Goal: Communication & Community: Ask a question

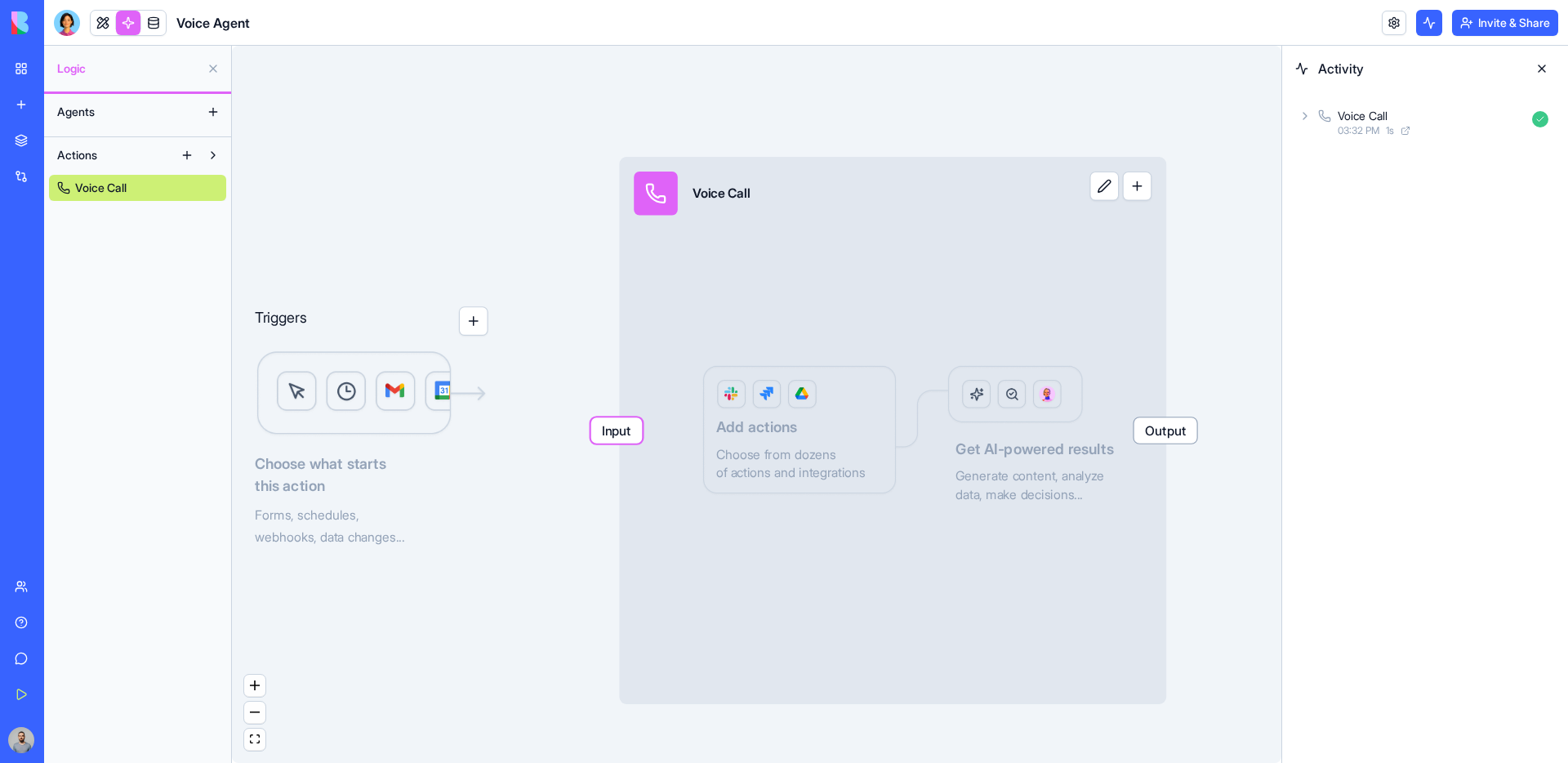
click at [142, 195] on link "Voice Call" at bounding box center [138, 188] width 177 height 26
click at [61, 69] on div "My Workspace" at bounding box center [49, 68] width 21 height 16
click at [627, 430] on span "Input" at bounding box center [617, 431] width 51 height 26
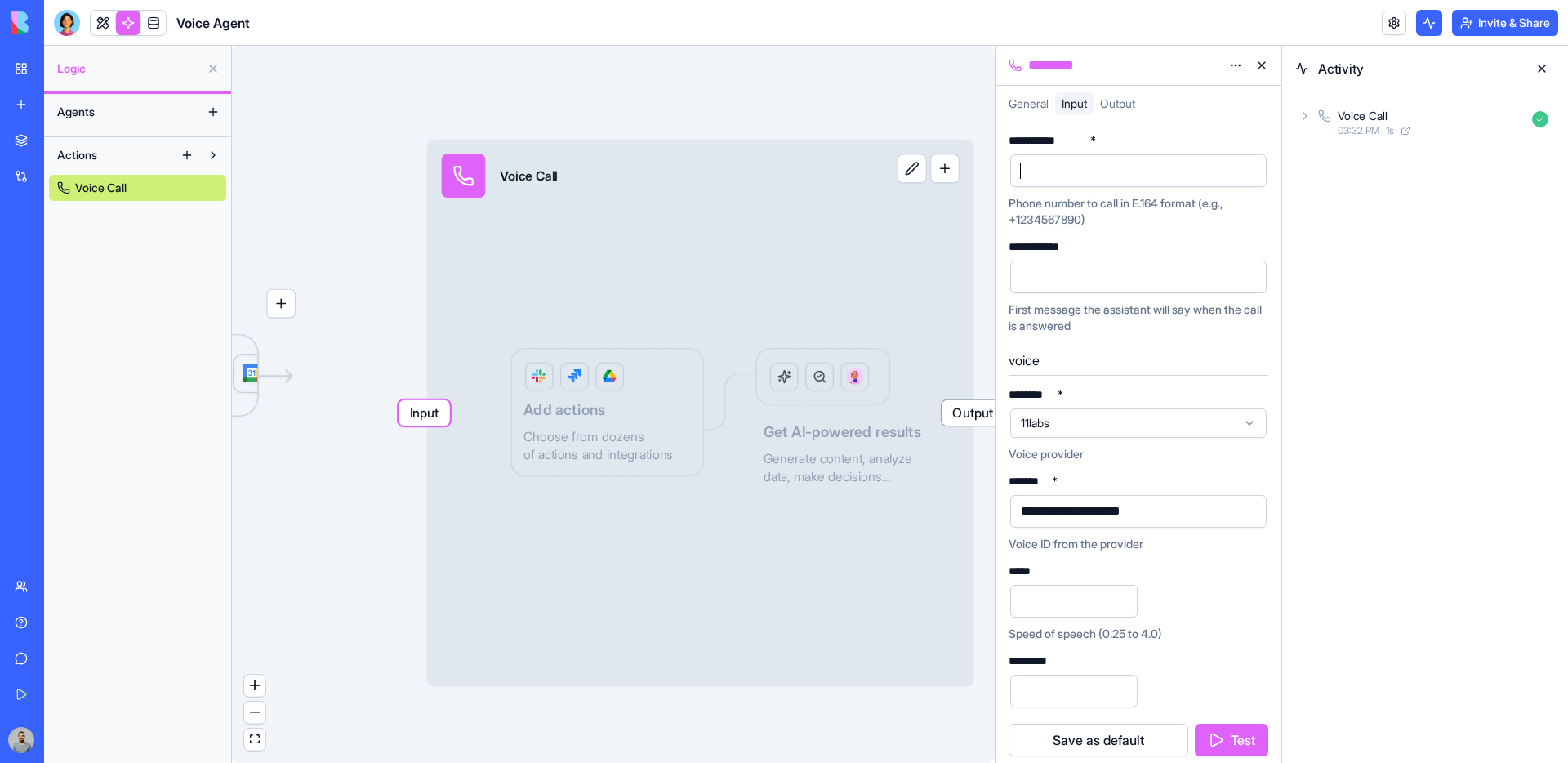
click at [1135, 176] on div at bounding box center [1124, 171] width 217 height 25
click at [1104, 269] on div at bounding box center [1124, 277] width 217 height 25
click at [1162, 504] on div "**********" at bounding box center [1097, 511] width 162 height 18
click at [1072, 595] on input "number" at bounding box center [1075, 601] width 128 height 32
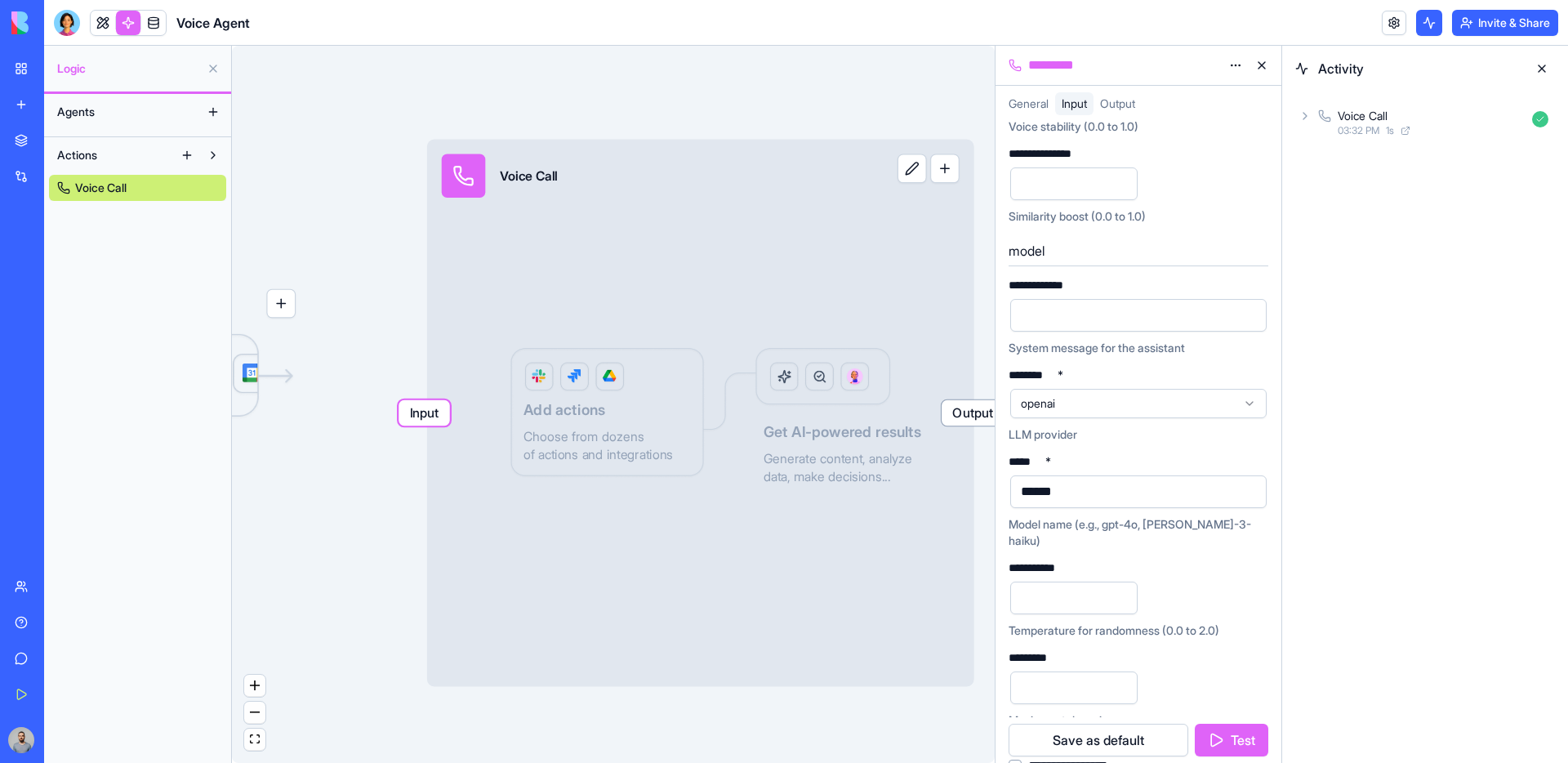
scroll to position [618, 0]
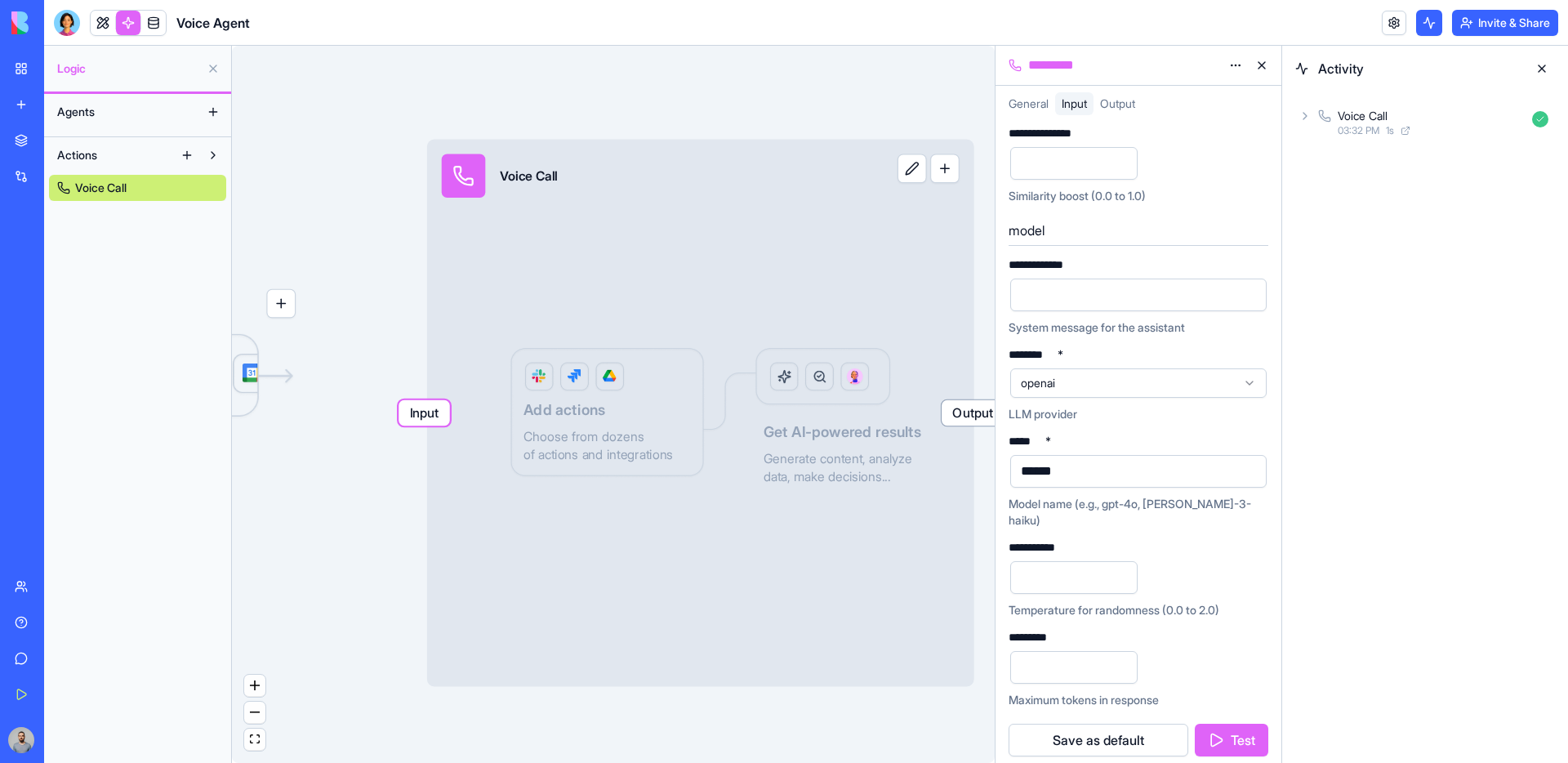
type input "**"
click at [1077, 306] on div at bounding box center [1124, 295] width 217 height 25
click at [1248, 297] on button "button" at bounding box center [1250, 295] width 26 height 26
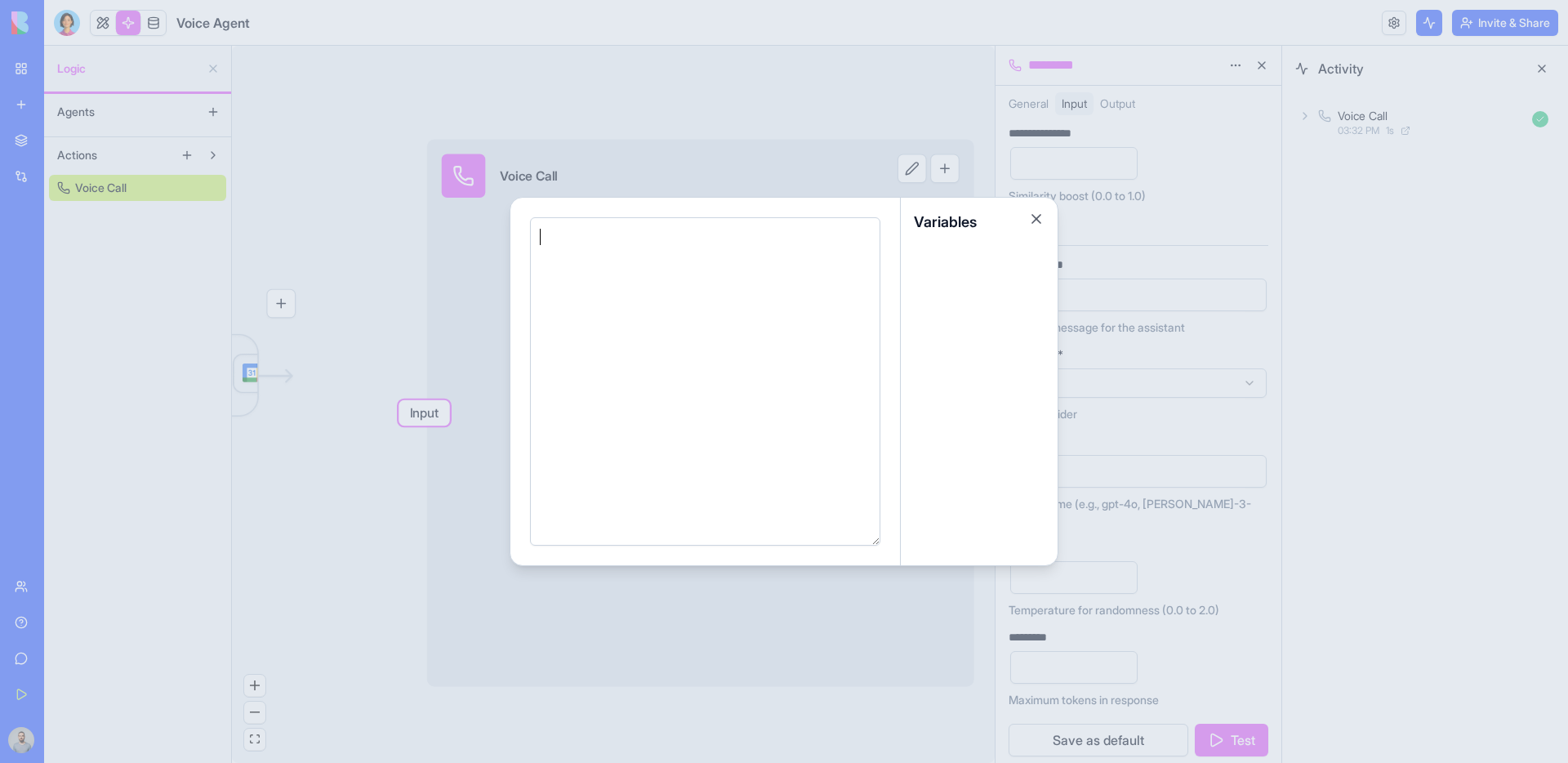
click at [597, 308] on div at bounding box center [703, 381] width 334 height 307
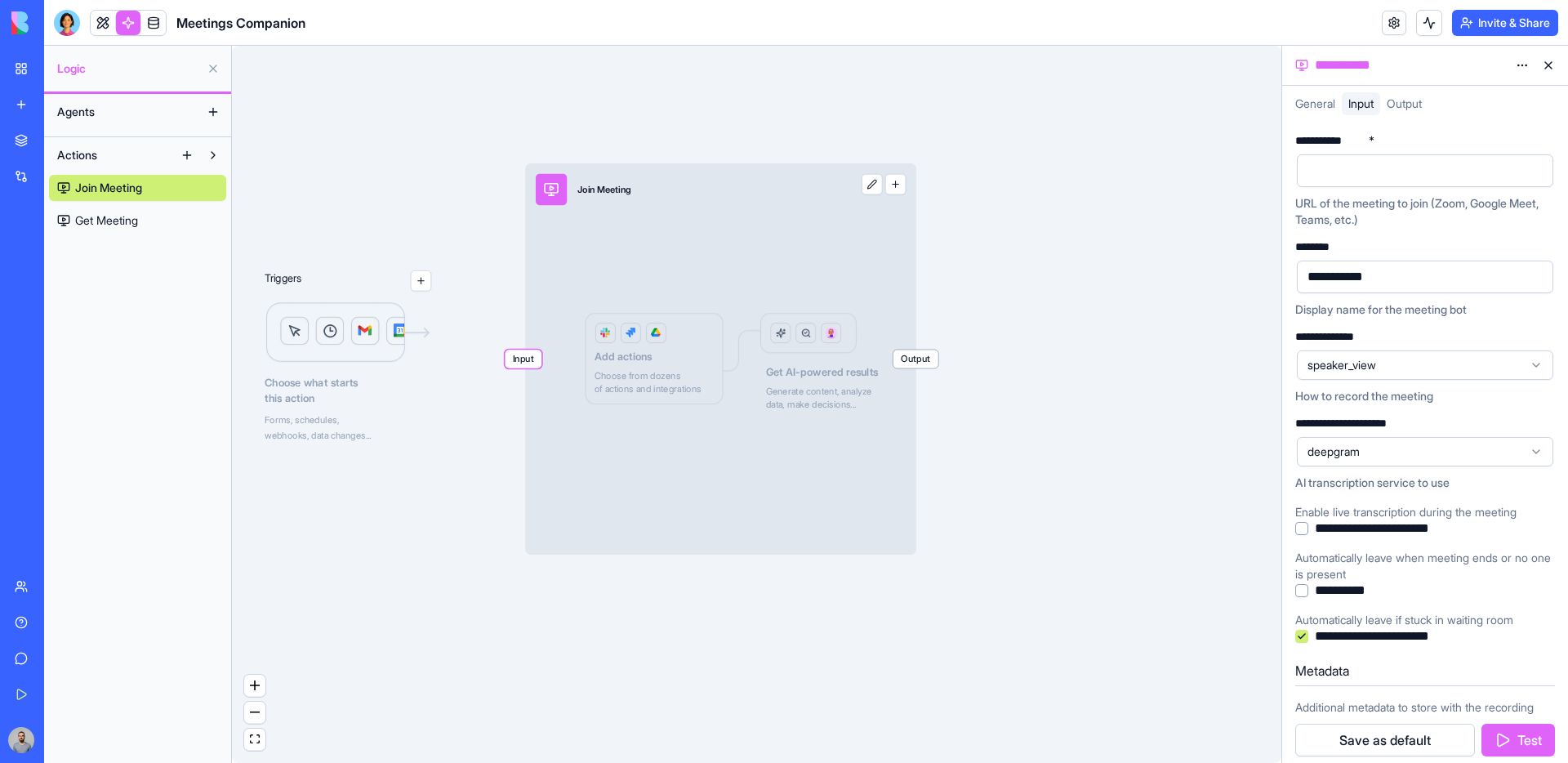
click at [625, 337] on div "Input Join Meeting Output Add actions Choose from dozens of actions and integra…" at bounding box center [720, 359] width 391 height 391
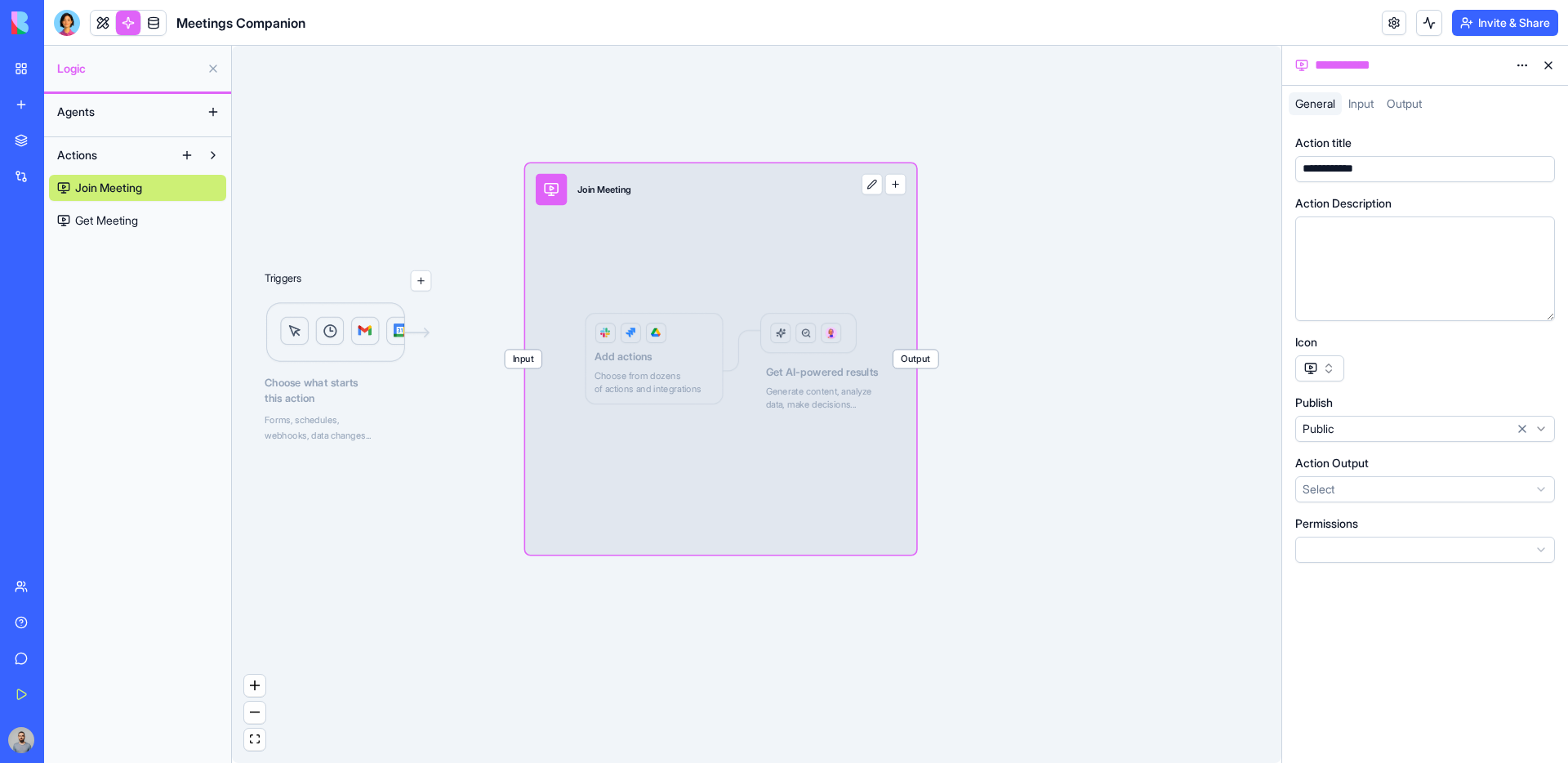
click at [535, 362] on span "Input" at bounding box center [522, 358] width 37 height 18
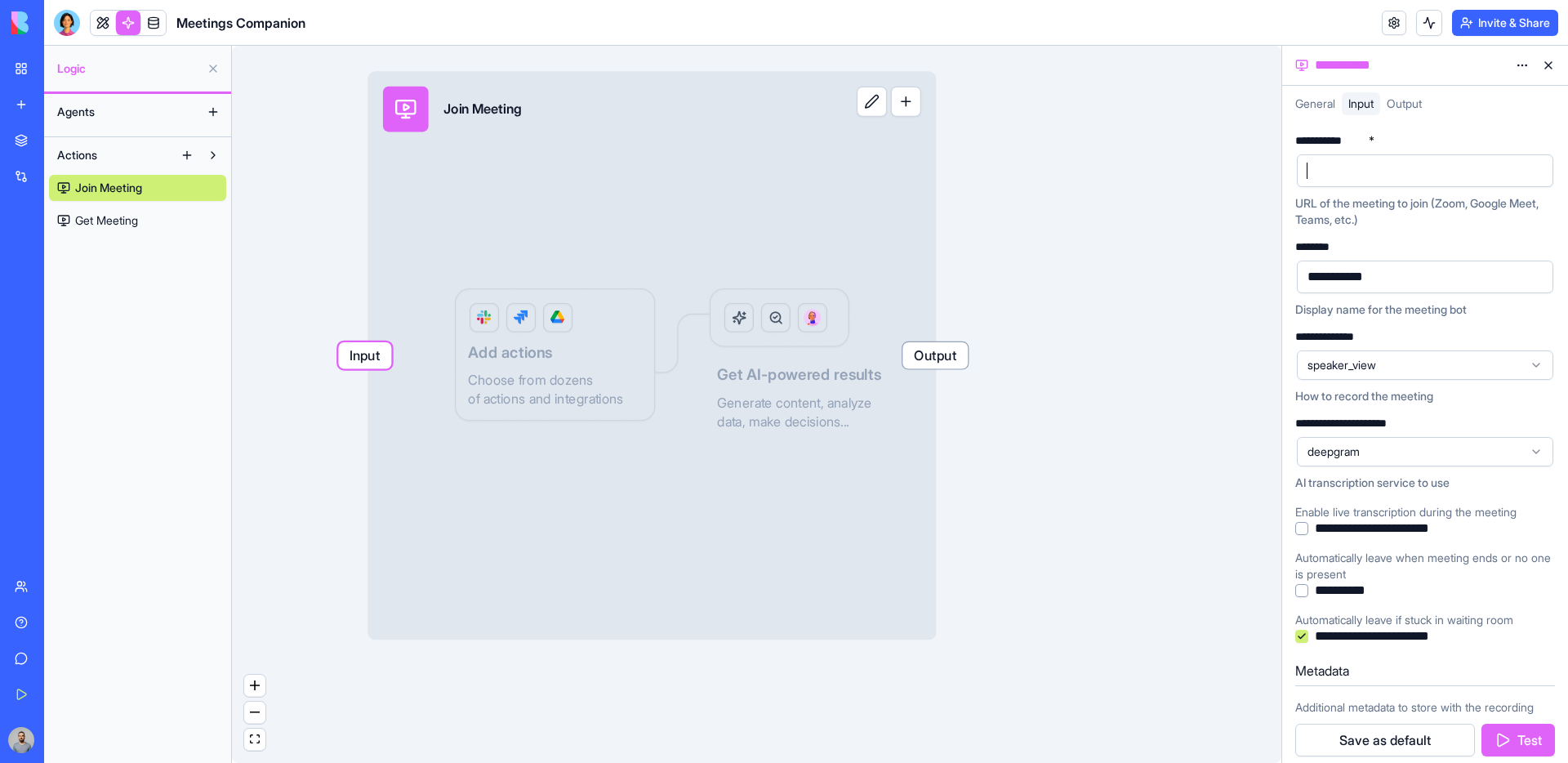
click at [1340, 174] on div at bounding box center [1411, 171] width 217 height 25
click at [1363, 271] on div "**********" at bounding box center [1343, 276] width 81 height 18
click at [1514, 736] on button "Test" at bounding box center [1519, 740] width 73 height 32
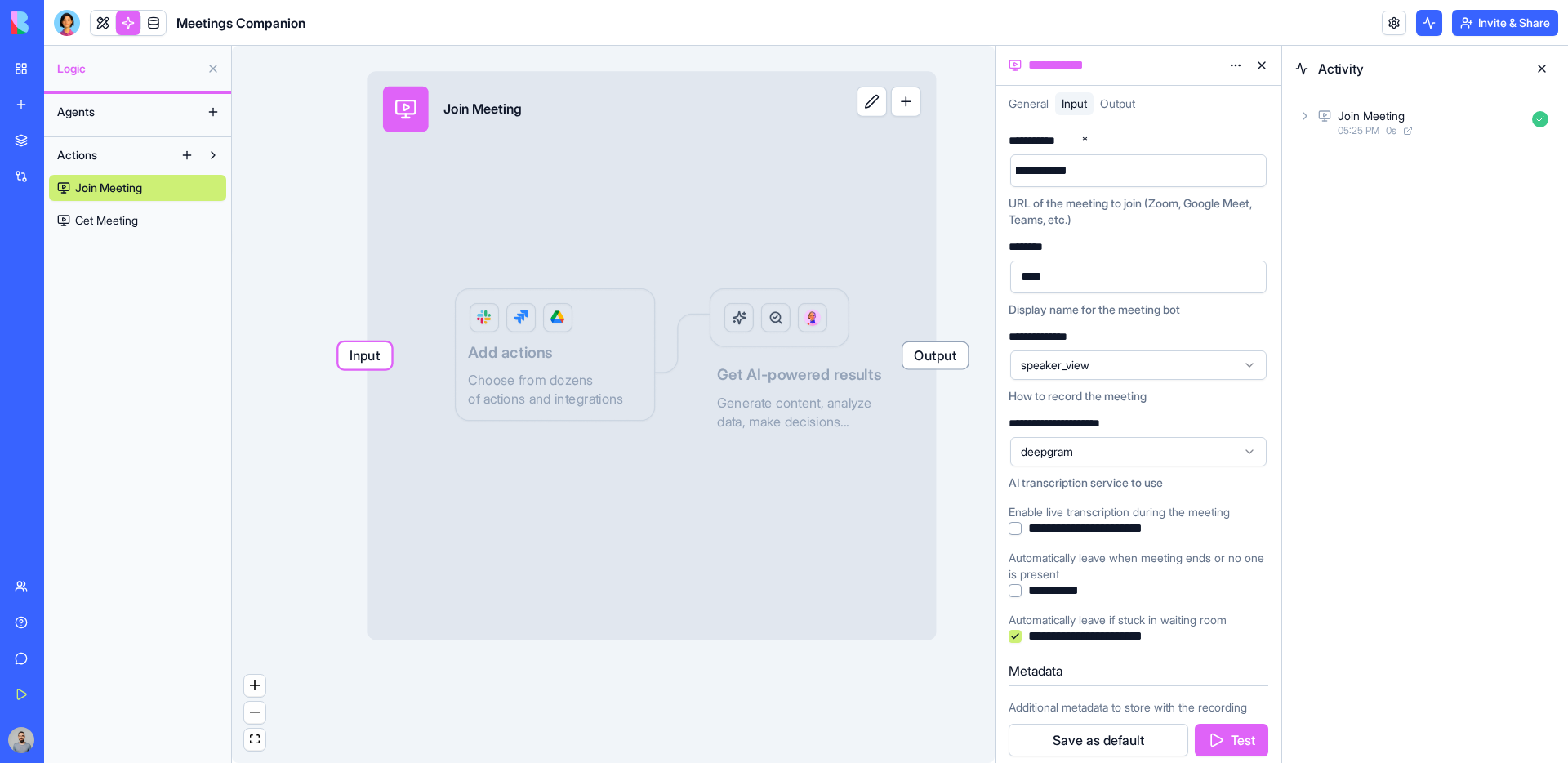
click at [1438, 141] on div "Join Meeting 05:25 PM 0 s" at bounding box center [1425, 122] width 285 height 62
click at [1444, 127] on div "05:25 PM 0 s" at bounding box center [1432, 130] width 187 height 13
click at [1404, 222] on div "Output" at bounding box center [1431, 230] width 246 height 30
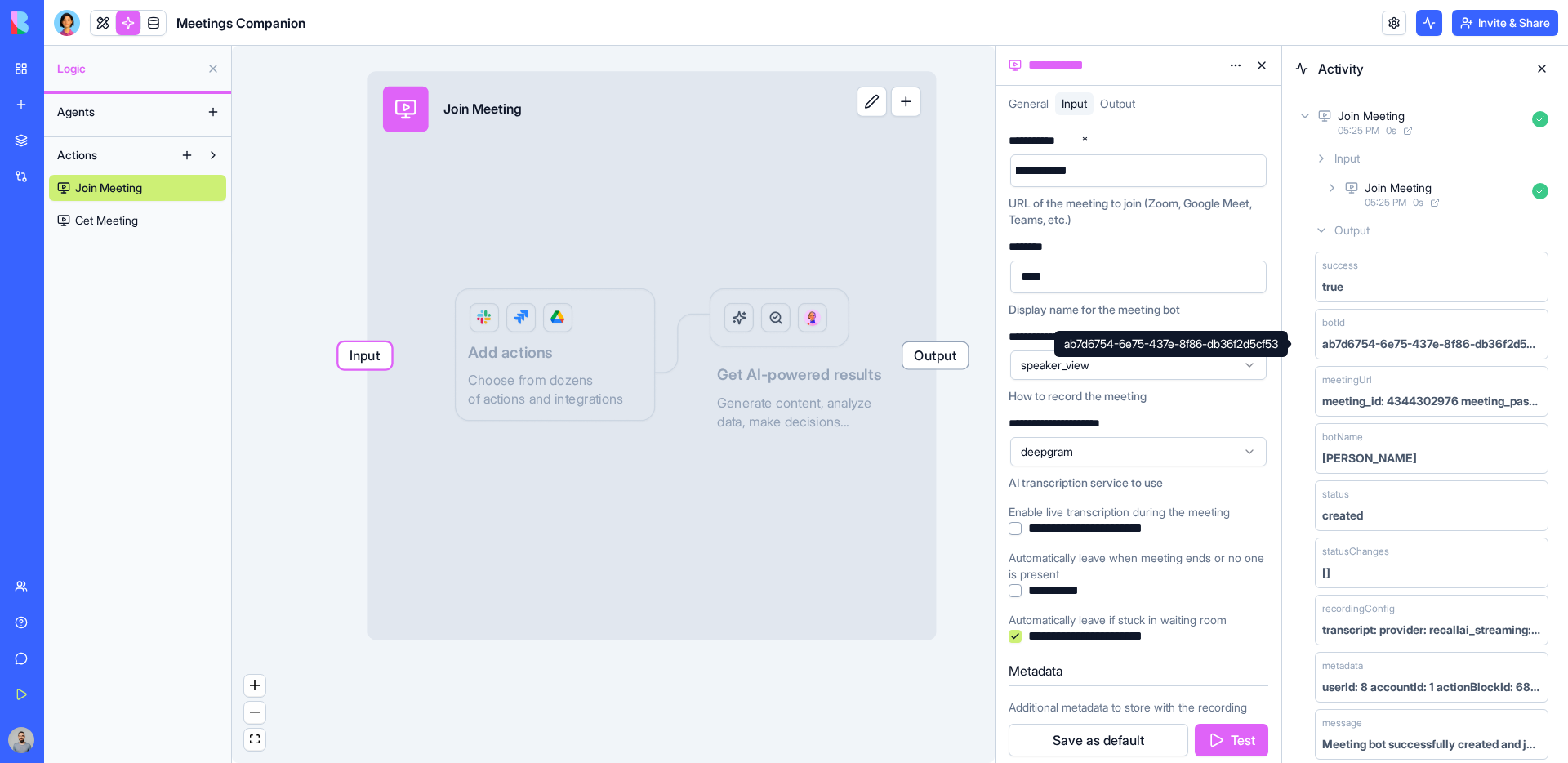
click at [1351, 344] on div "ab7d6754-6e75-437e-8f86-db36f2d5cf53" at bounding box center [1432, 344] width 219 height 16
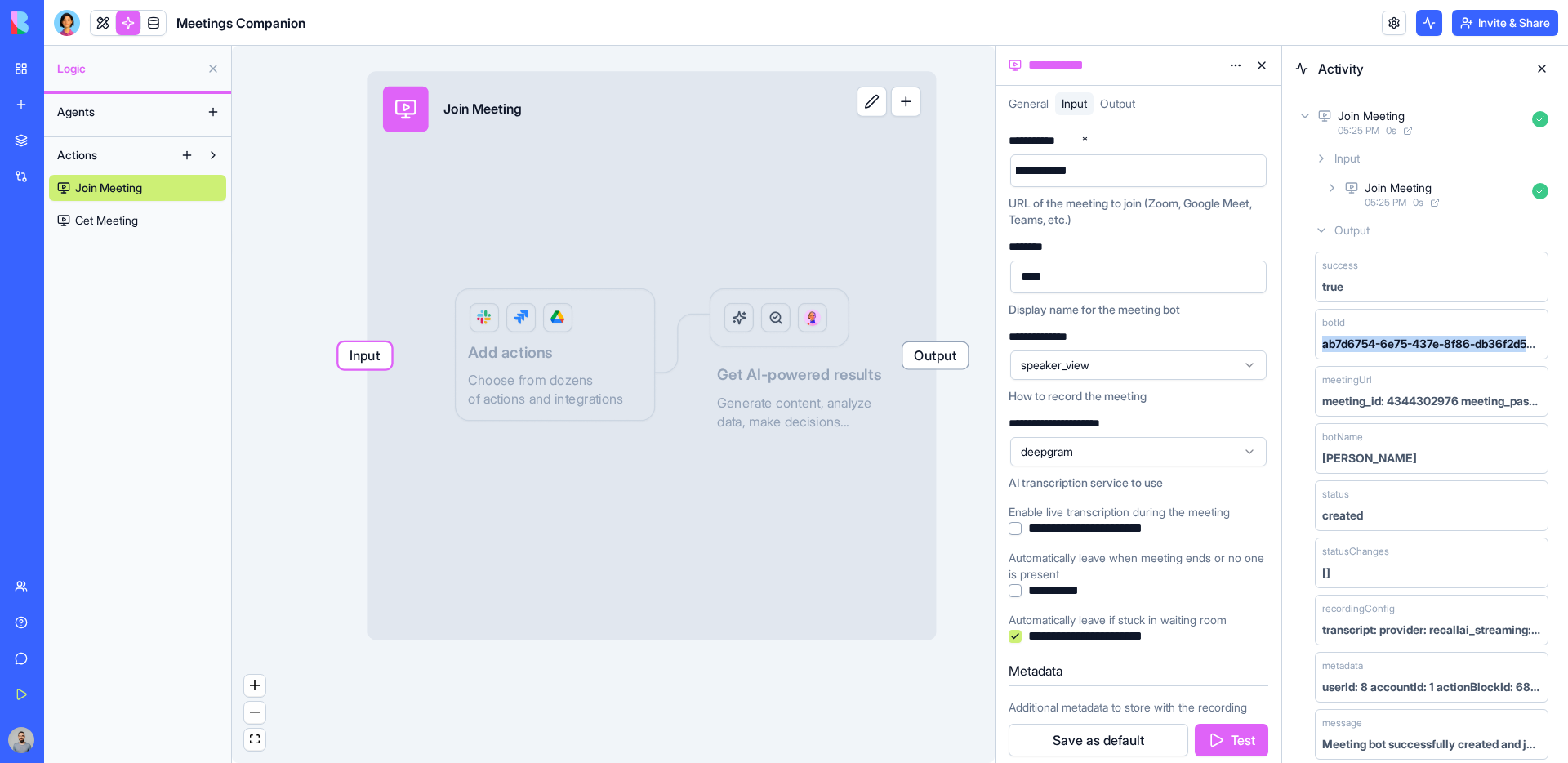
click at [1351, 344] on div "ab7d6754-6e75-437e-8f86-db36f2d5cf53" at bounding box center [1432, 344] width 219 height 16
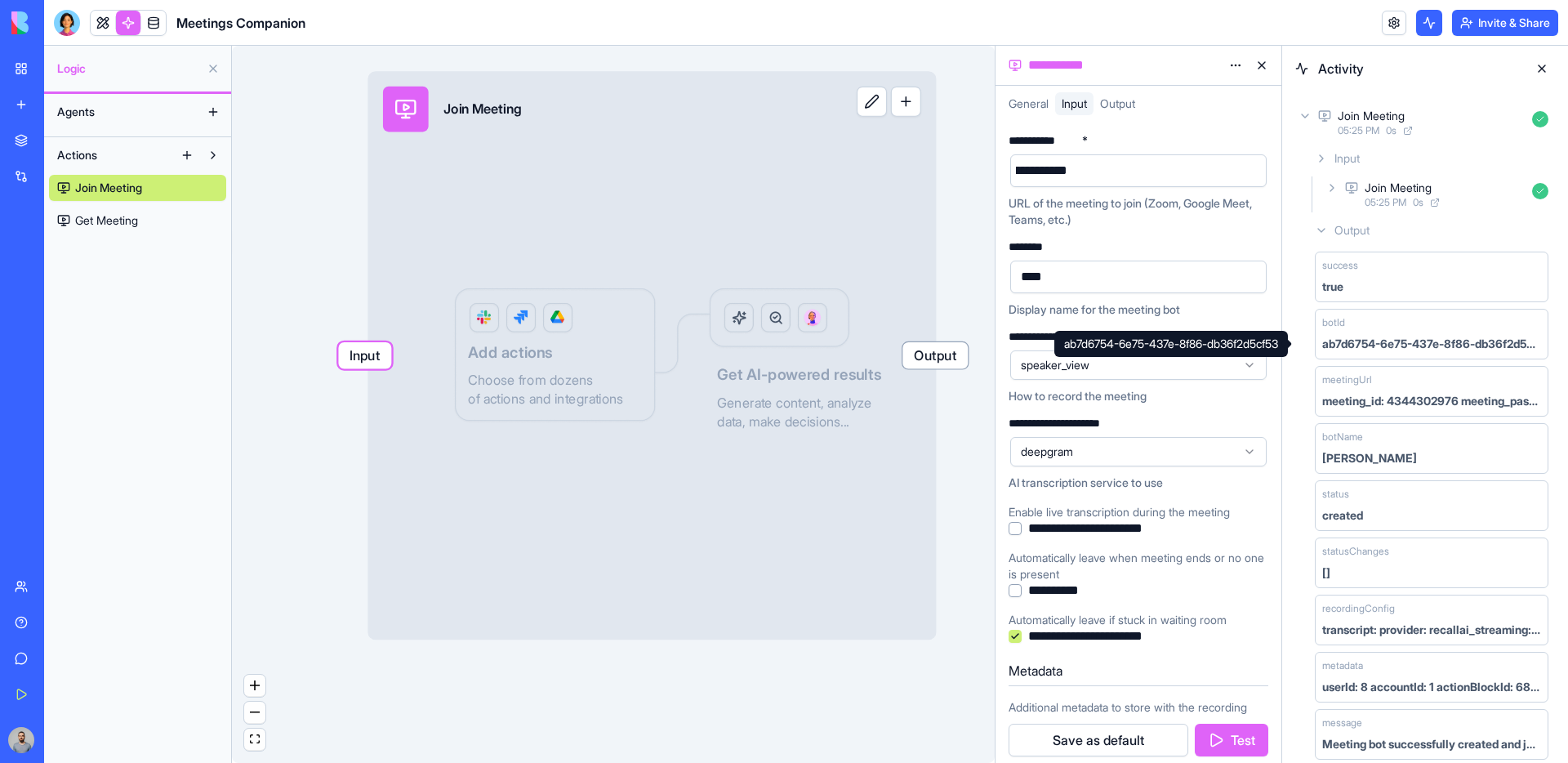
click at [1287, 344] on div "ab7d6754-6e75-437e-8f86-db36f2d5cf53 ab7d6754-6e75-437e-8f86-db36f2d5cf53" at bounding box center [1171, 344] width 233 height 26
copy div "ab7d6754-6e75-437e-8f86-db36f2d5cf53"
click at [147, 211] on link "Get Meeting" at bounding box center [138, 220] width 177 height 26
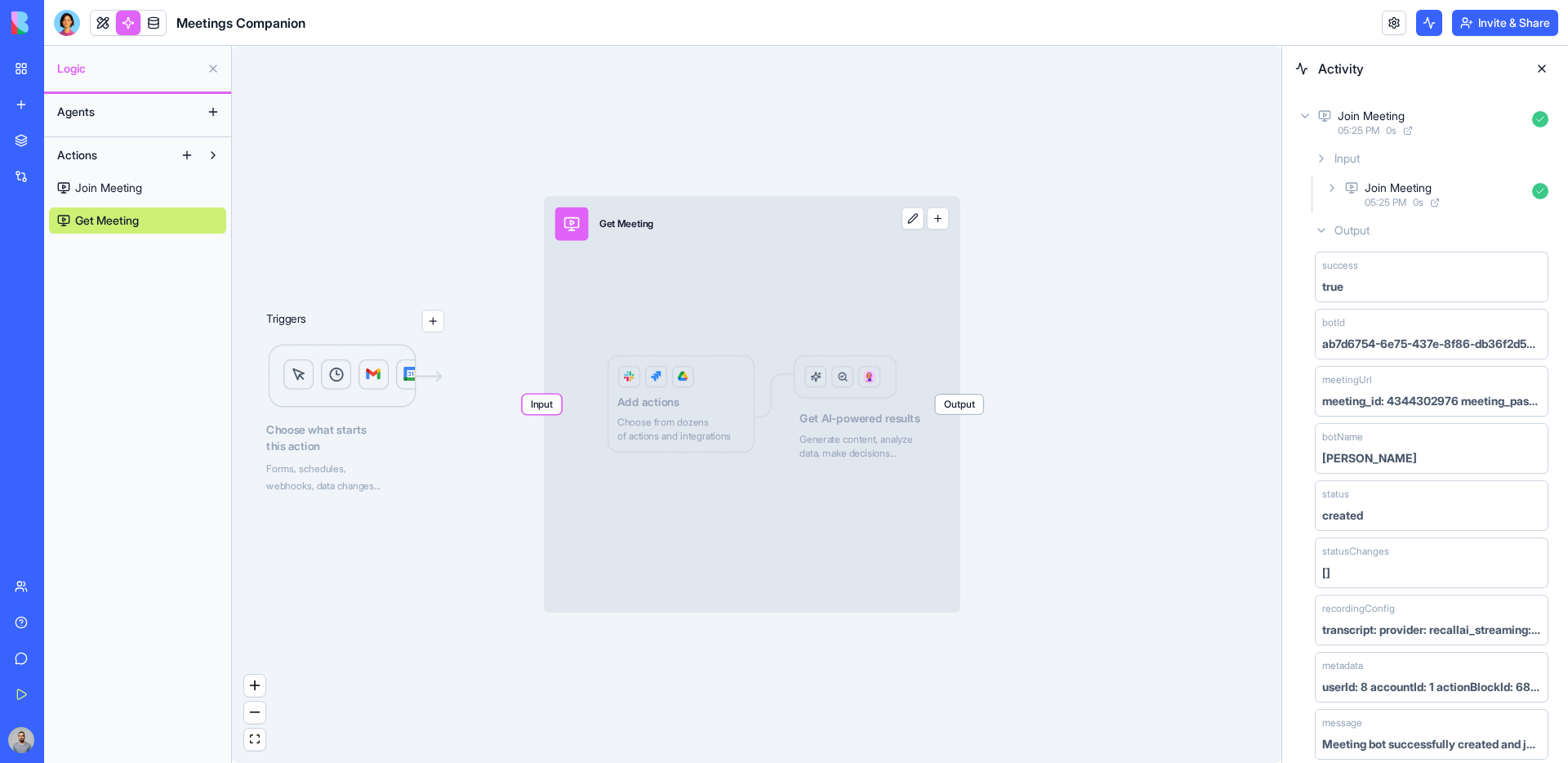
click at [553, 408] on span "Input" at bounding box center [542, 404] width 39 height 20
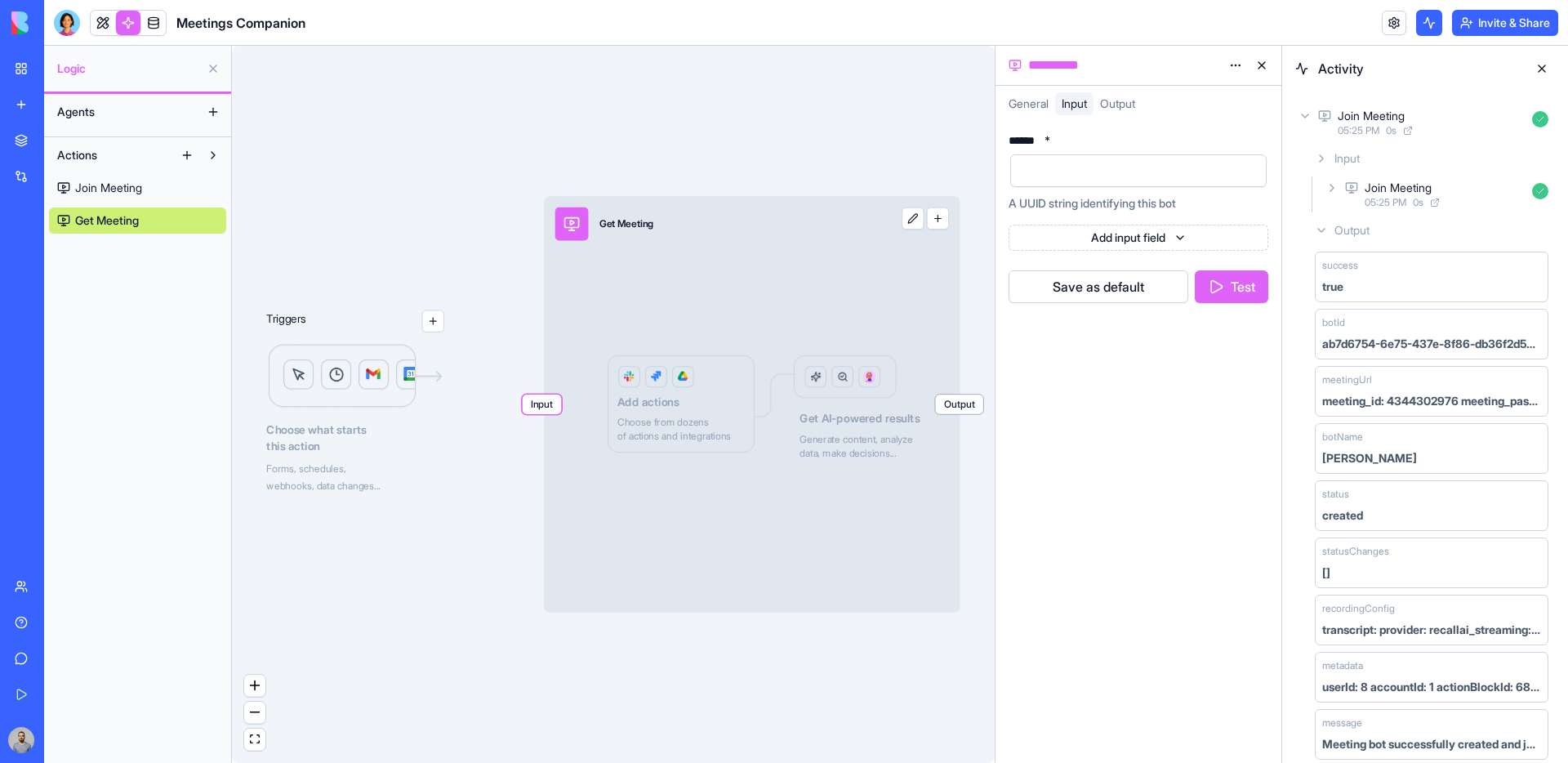
click at [1070, 123] on div "****** * A UUID string identifying this bot Add input field Save as default Test" at bounding box center [1138, 442] width 285 height 641
click at [1062, 165] on div at bounding box center [1124, 171] width 217 height 25
click at [1218, 277] on button "Test" at bounding box center [1231, 286] width 73 height 32
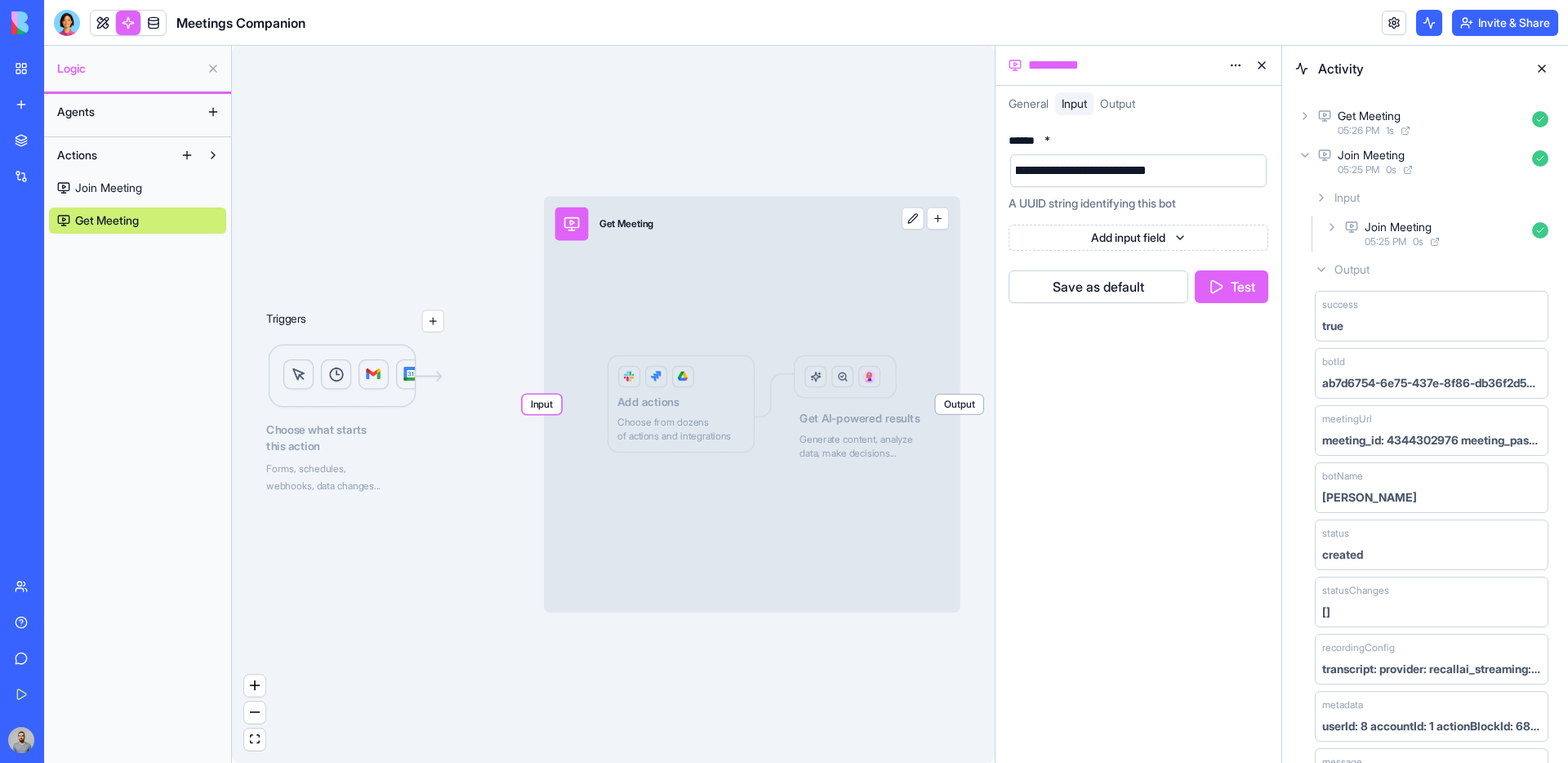
click at [1457, 120] on div "Get Meeting" at bounding box center [1432, 116] width 187 height 16
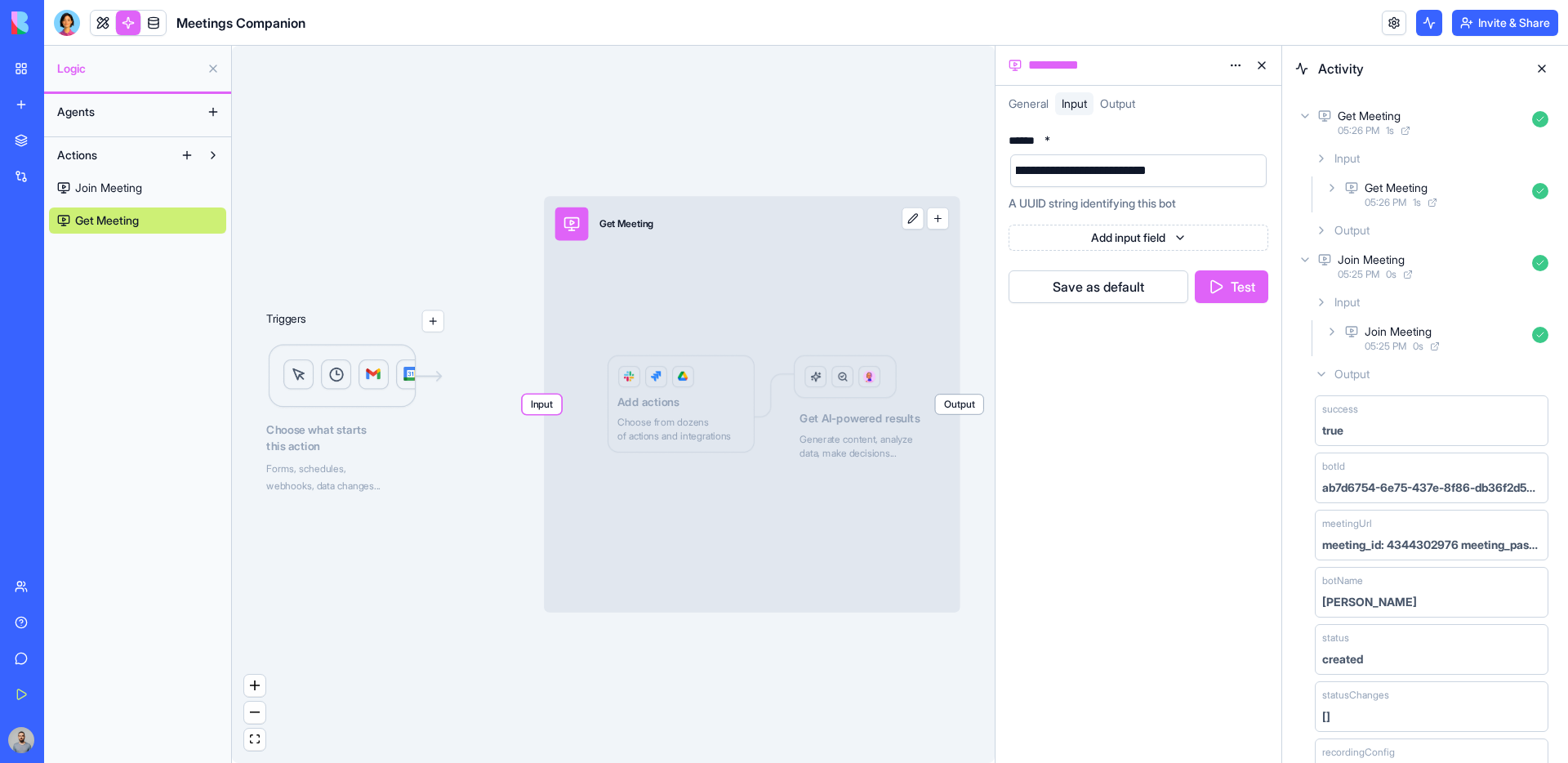
click at [1438, 228] on div "Output" at bounding box center [1431, 230] width 246 height 30
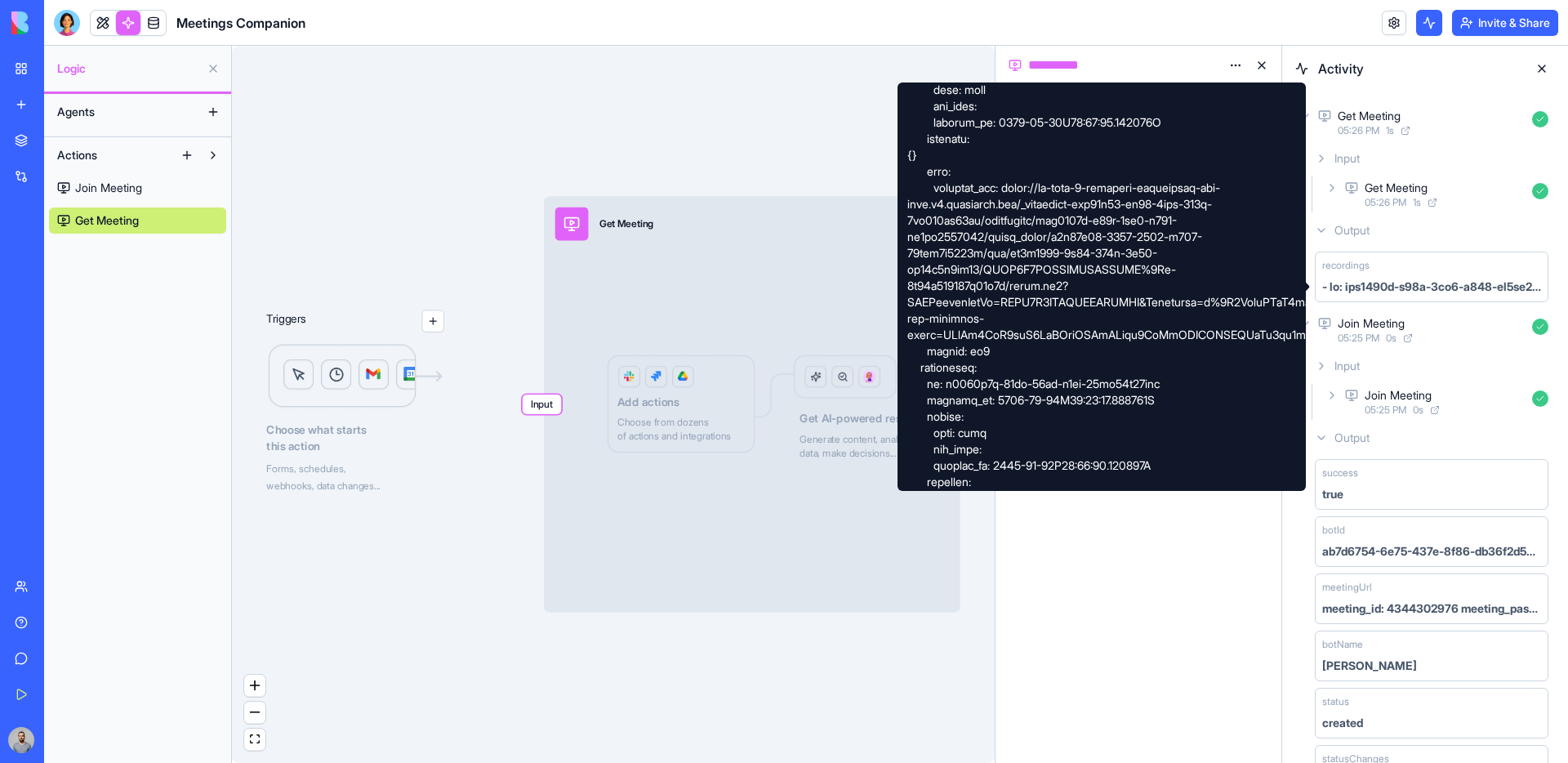
scroll to position [286, 0]
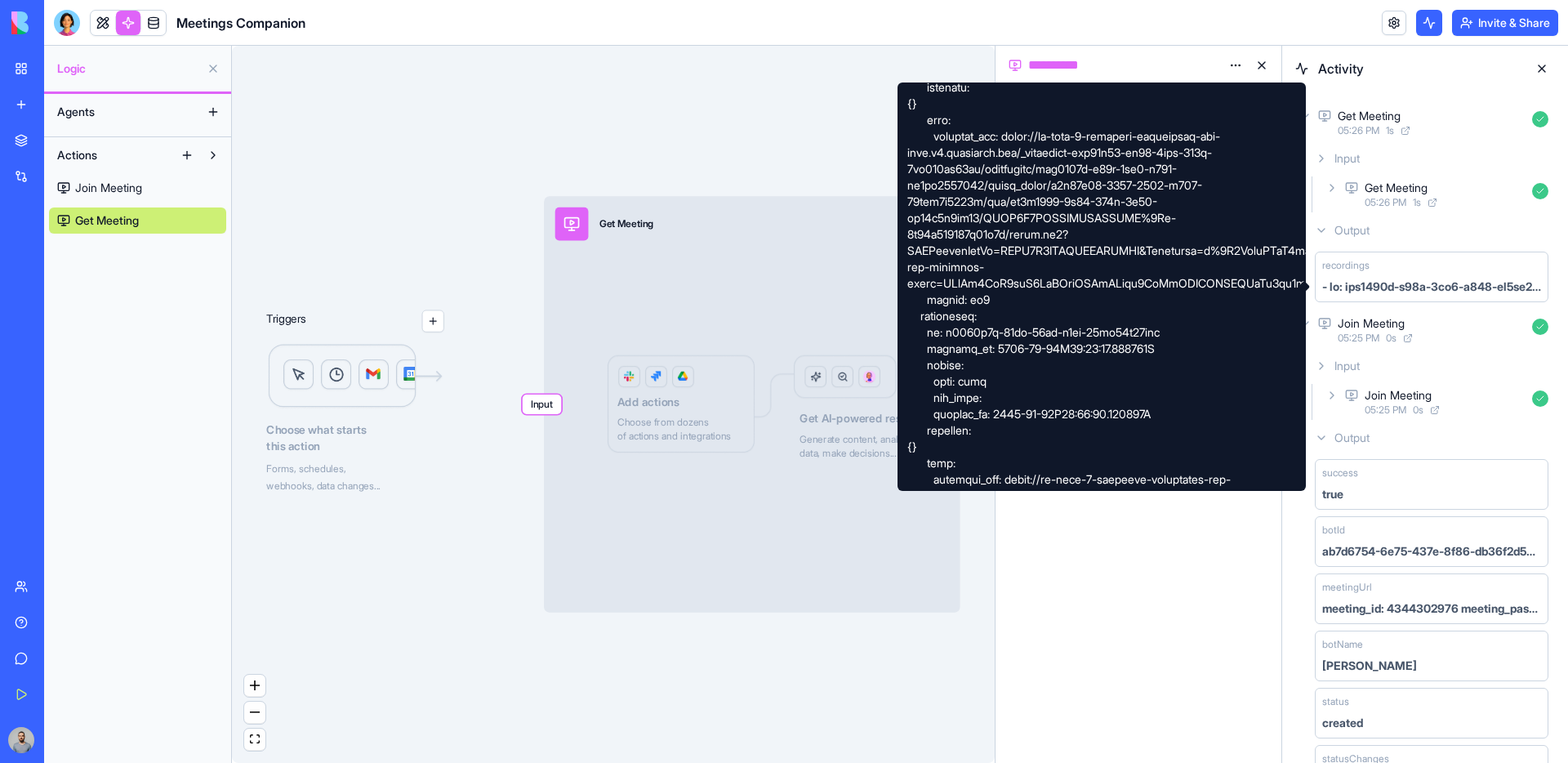
click at [1027, 137] on div at bounding box center [1101, 286] width 408 height 408
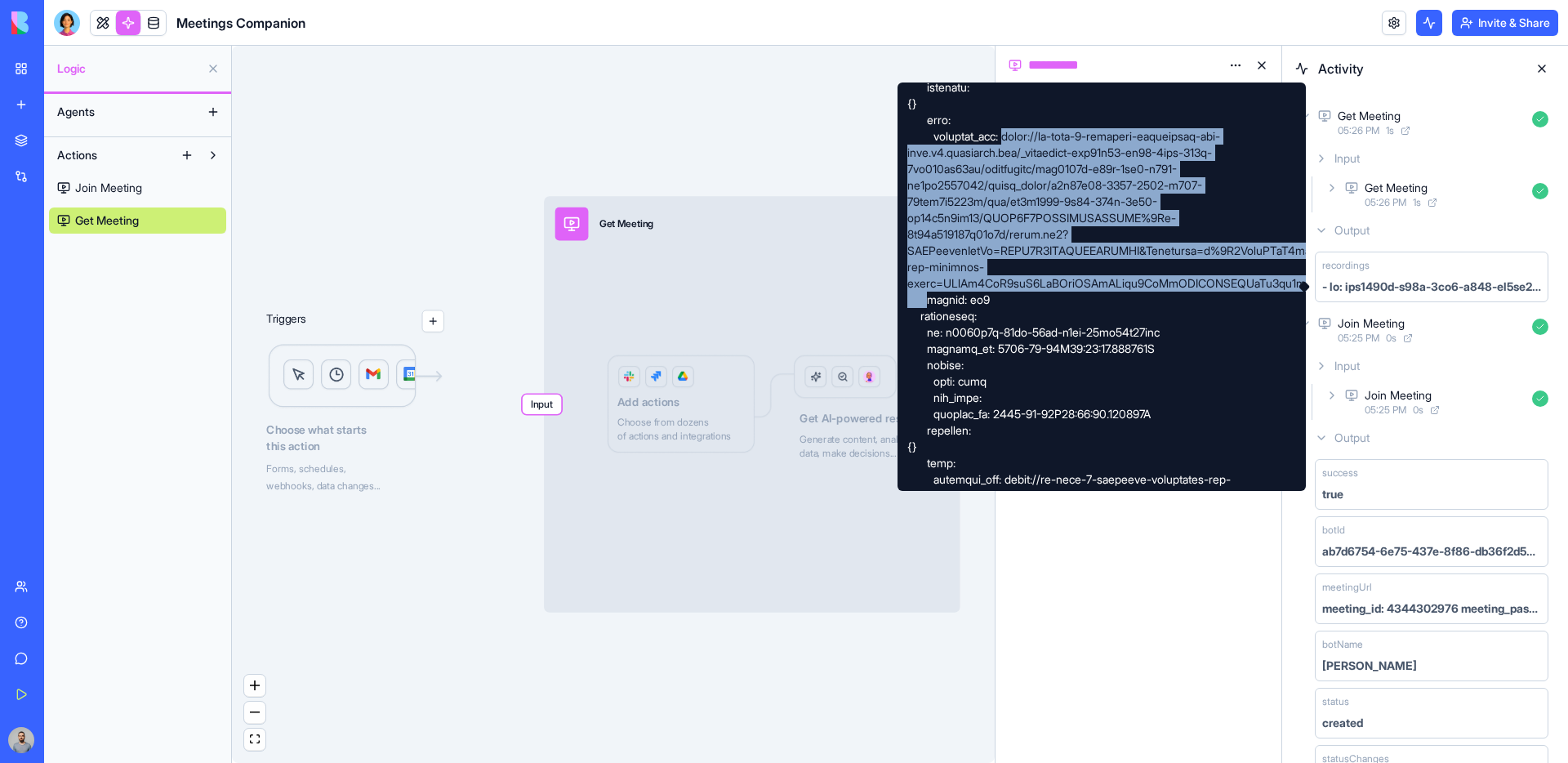
drag, startPoint x: 1027, startPoint y: 137, endPoint x: 913, endPoint y: 294, distance: 194.0
click at [913, 294] on div at bounding box center [1101, 286] width 408 height 408
copy div "https://us-west-2-recallai-production-bot-data.s3.amazonaws.com/_workspace-cbc8…"
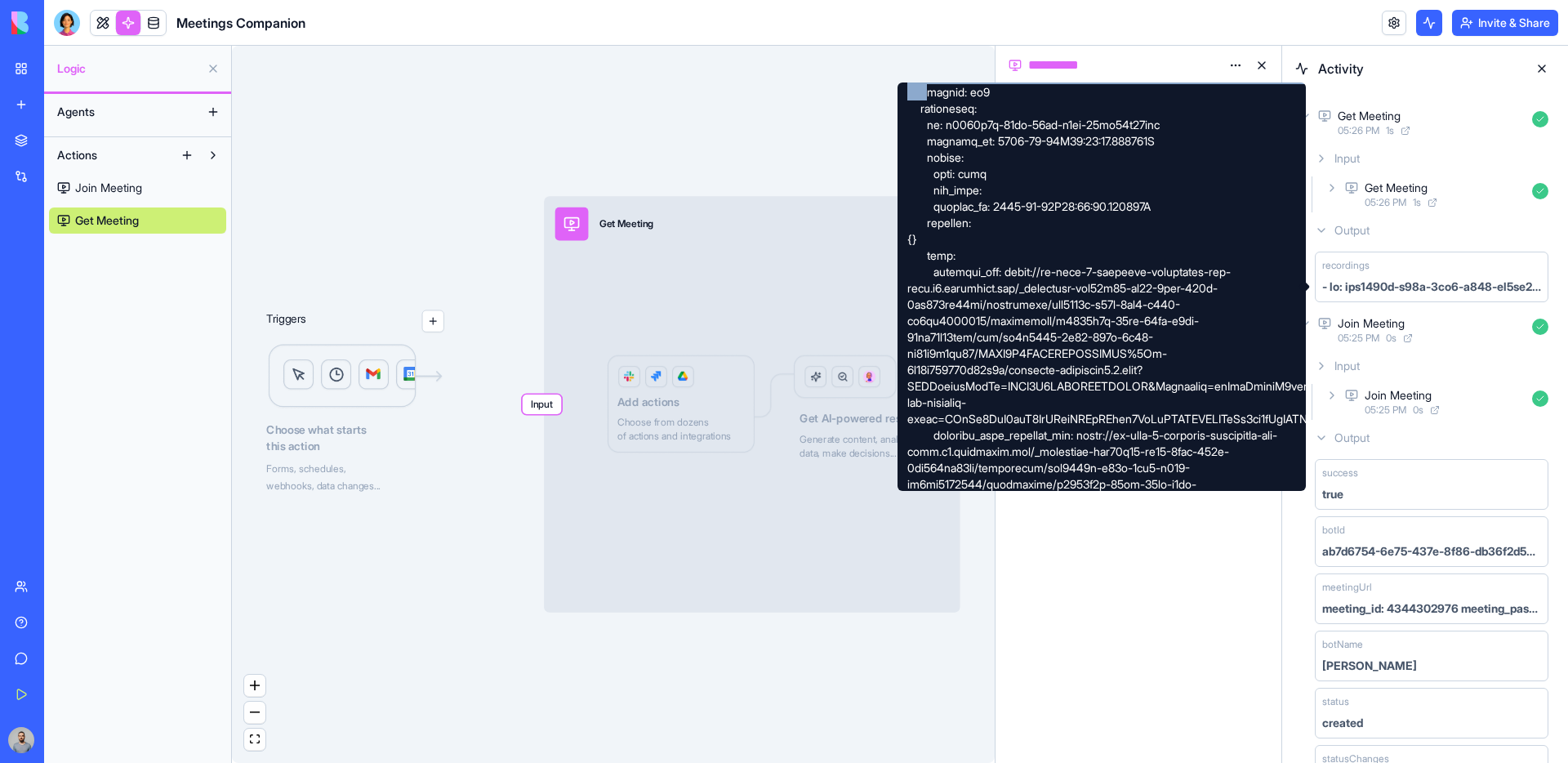
scroll to position [494, 0]
click at [1021, 271] on div at bounding box center [1101, 286] width 408 height 408
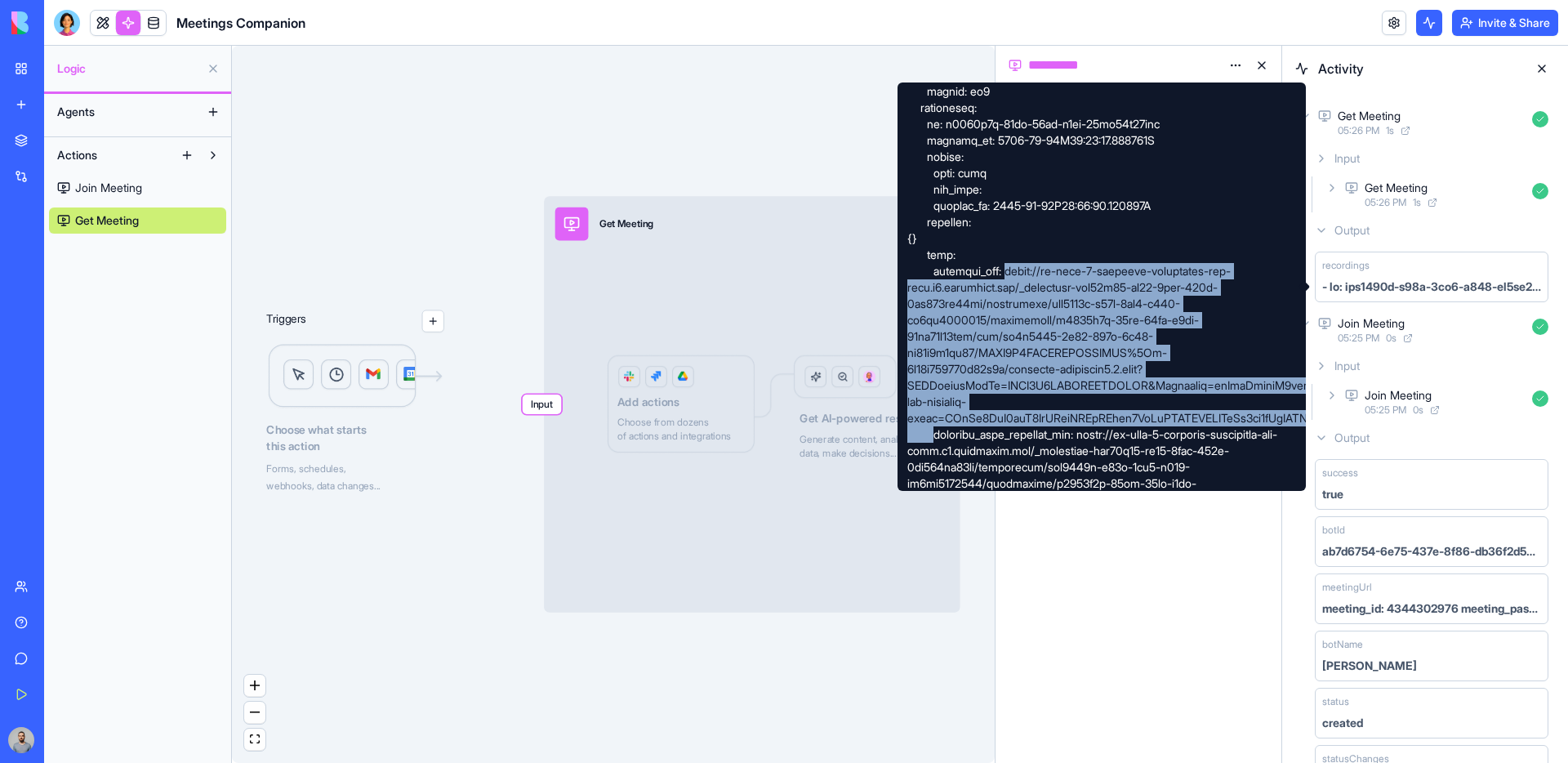
drag, startPoint x: 1021, startPoint y: 271, endPoint x: 908, endPoint y: 436, distance: 200.0
click at [908, 436] on div at bounding box center [1101, 286] width 408 height 408
copy div "https://us-west-2-recallai-production-bot-data.s3.amazonaws.com/_workspace-cbc8…"
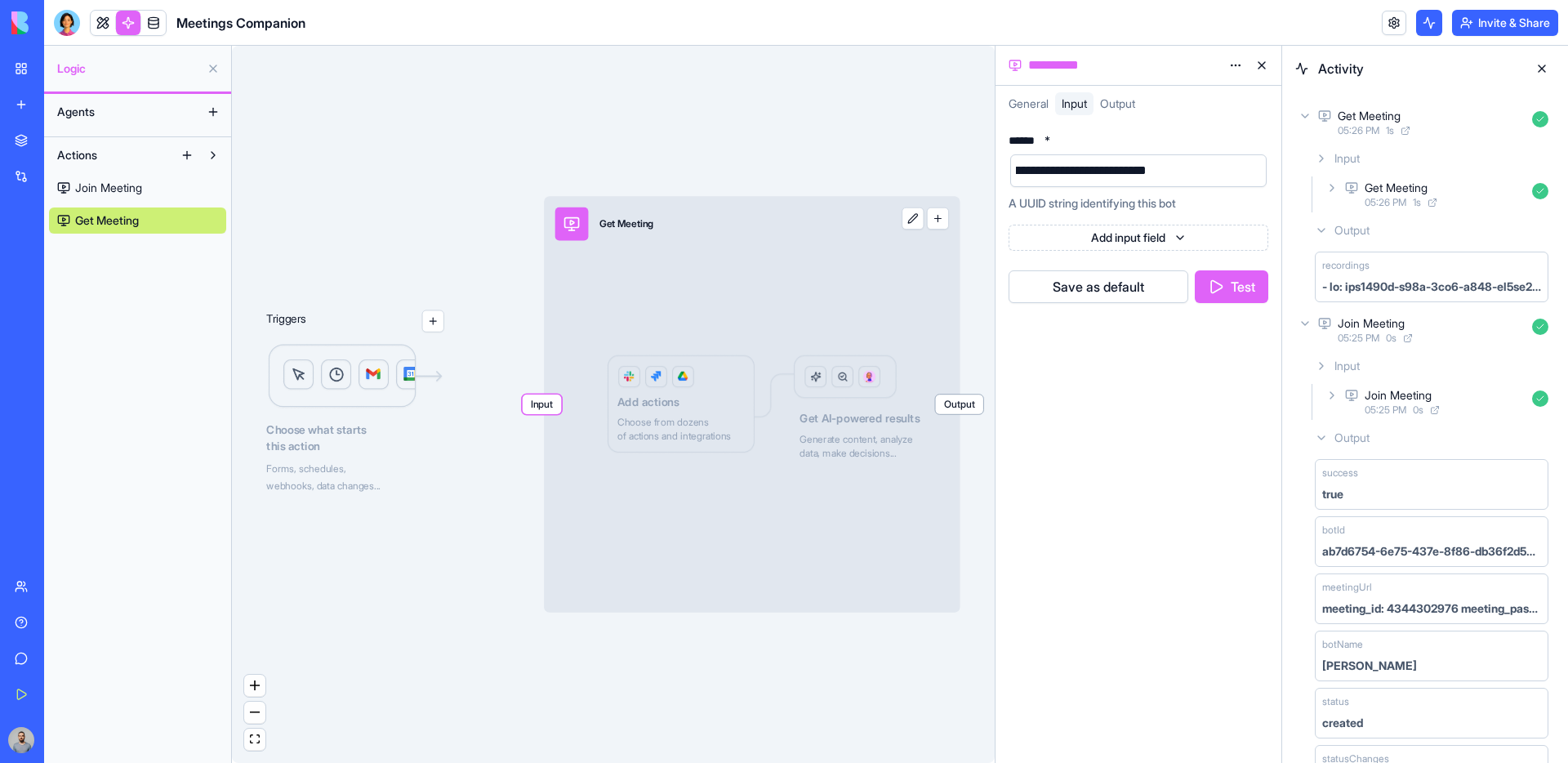
click at [1542, 55] on button at bounding box center [1542, 68] width 26 height 26
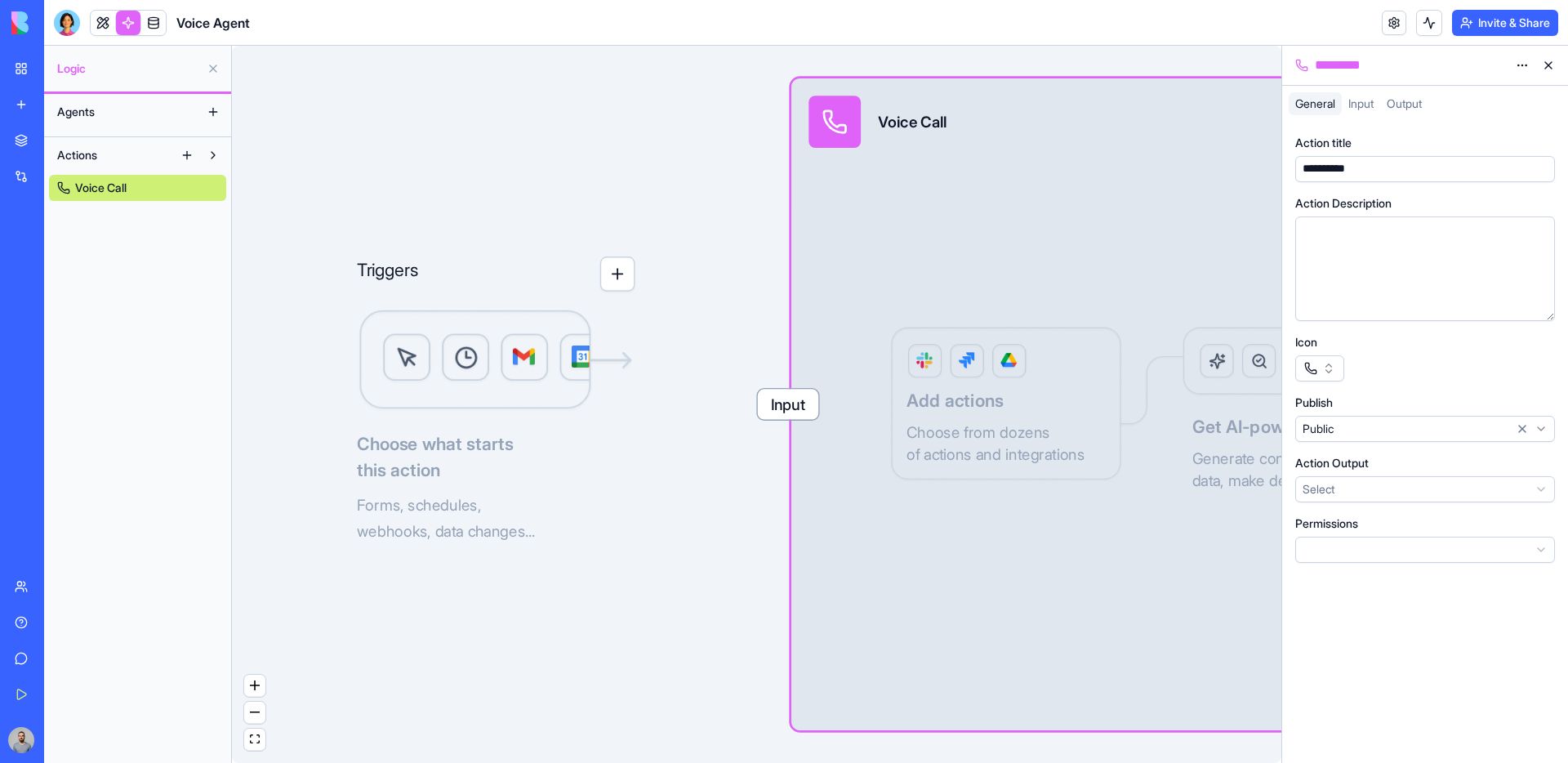
click at [764, 413] on span "Input" at bounding box center [787, 403] width 61 height 30
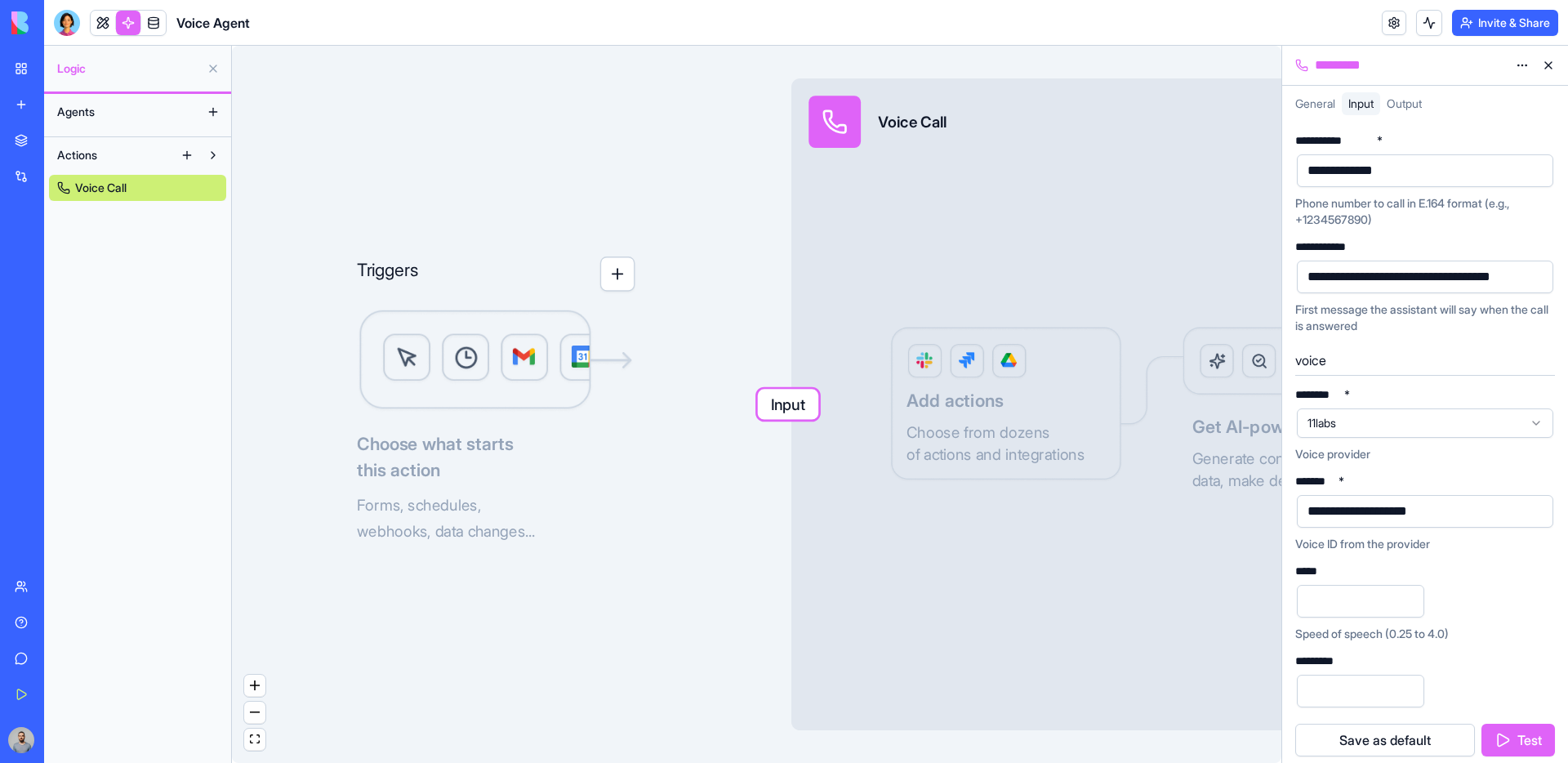
click at [1509, 747] on button "Test" at bounding box center [1519, 740] width 73 height 32
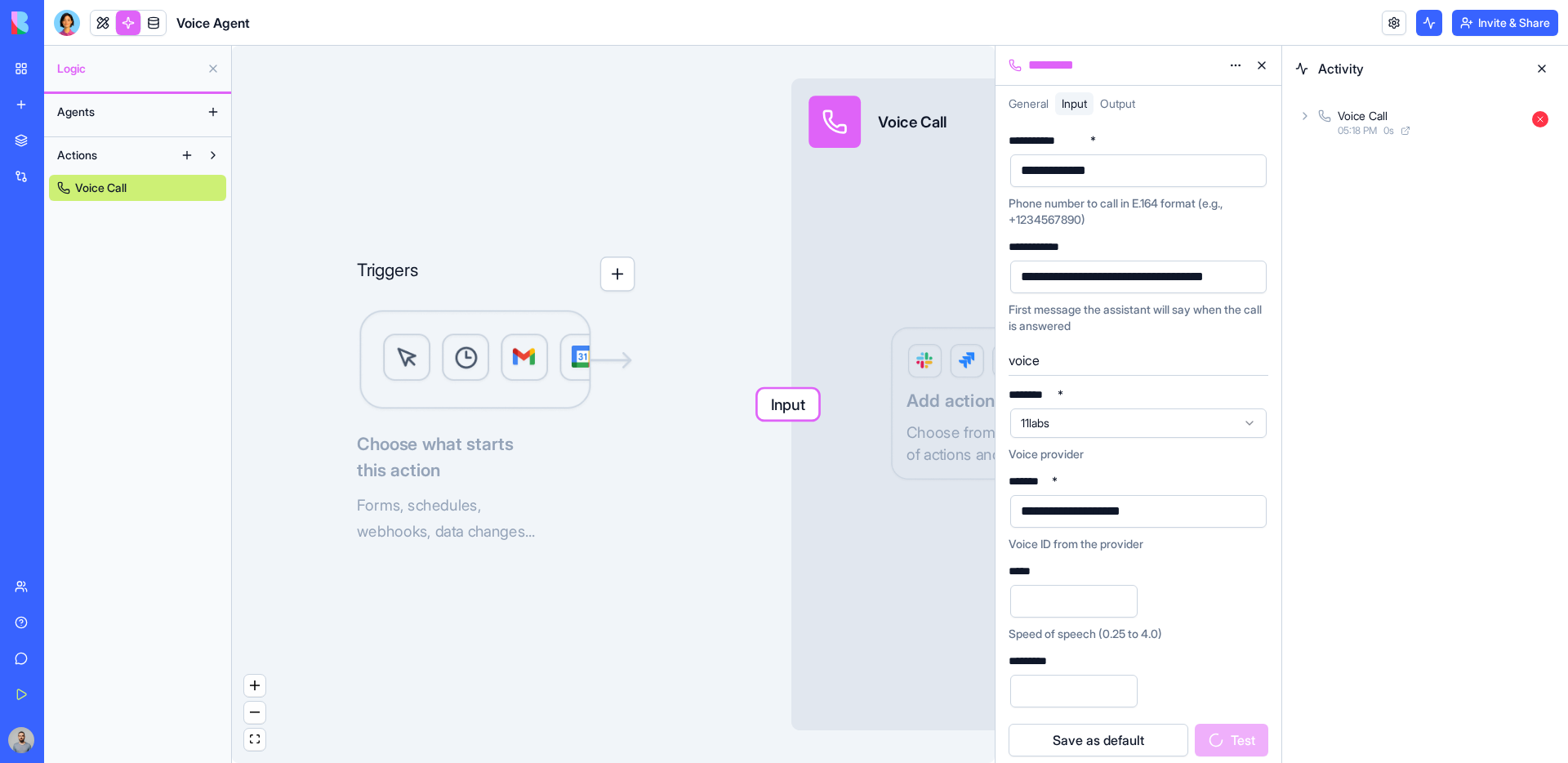
click at [1413, 140] on div "Voice Call 05:18 PM 0 s" at bounding box center [1425, 122] width 285 height 62
click at [1375, 127] on span "05:18 PM" at bounding box center [1358, 130] width 39 height 13
click at [1386, 227] on div "Output" at bounding box center [1431, 230] width 246 height 30
click at [1370, 206] on span "05:18 PM" at bounding box center [1384, 202] width 39 height 13
click at [1383, 270] on span "Output" at bounding box center [1379, 263] width 35 height 16
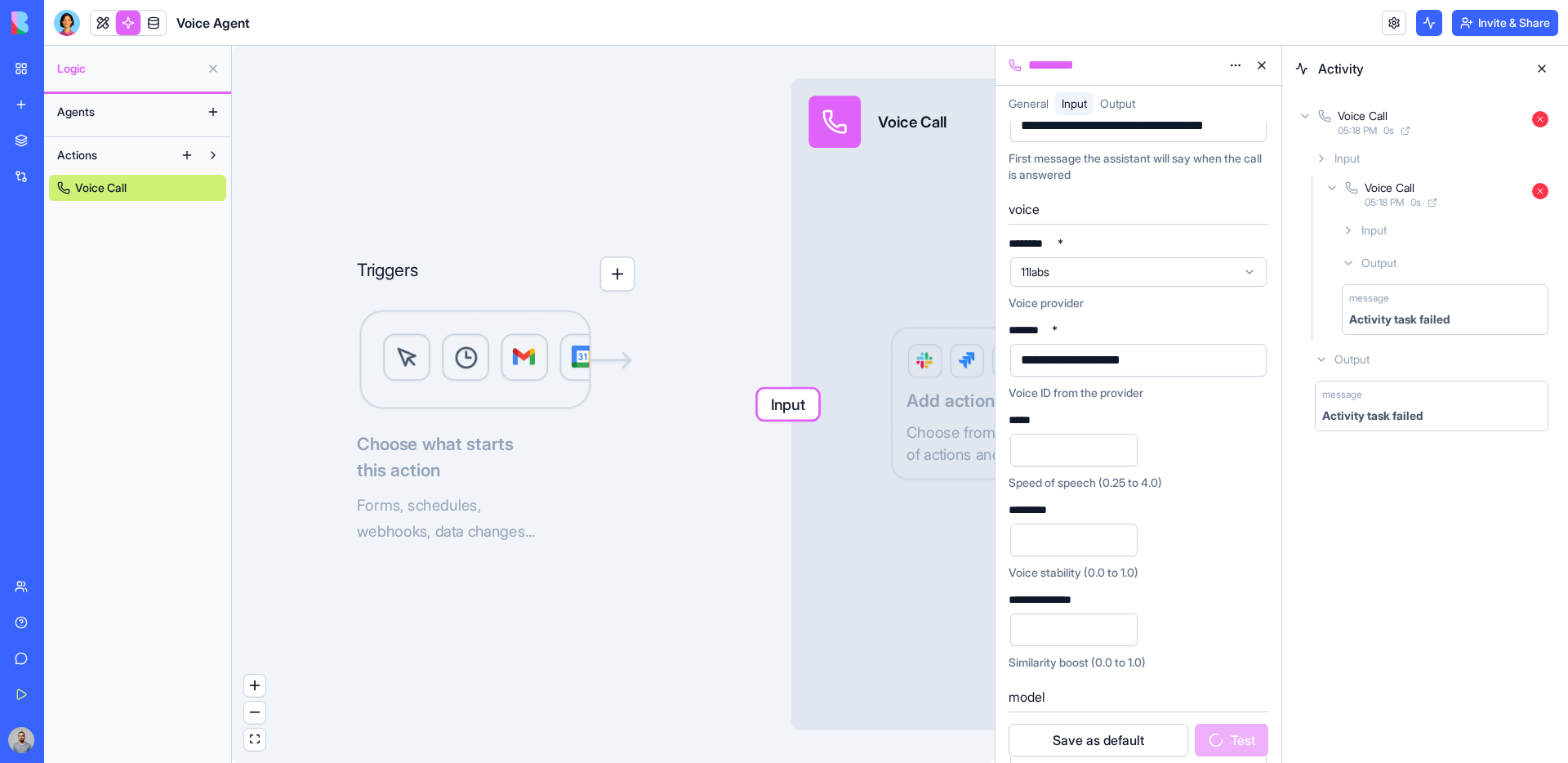
scroll to position [187, 0]
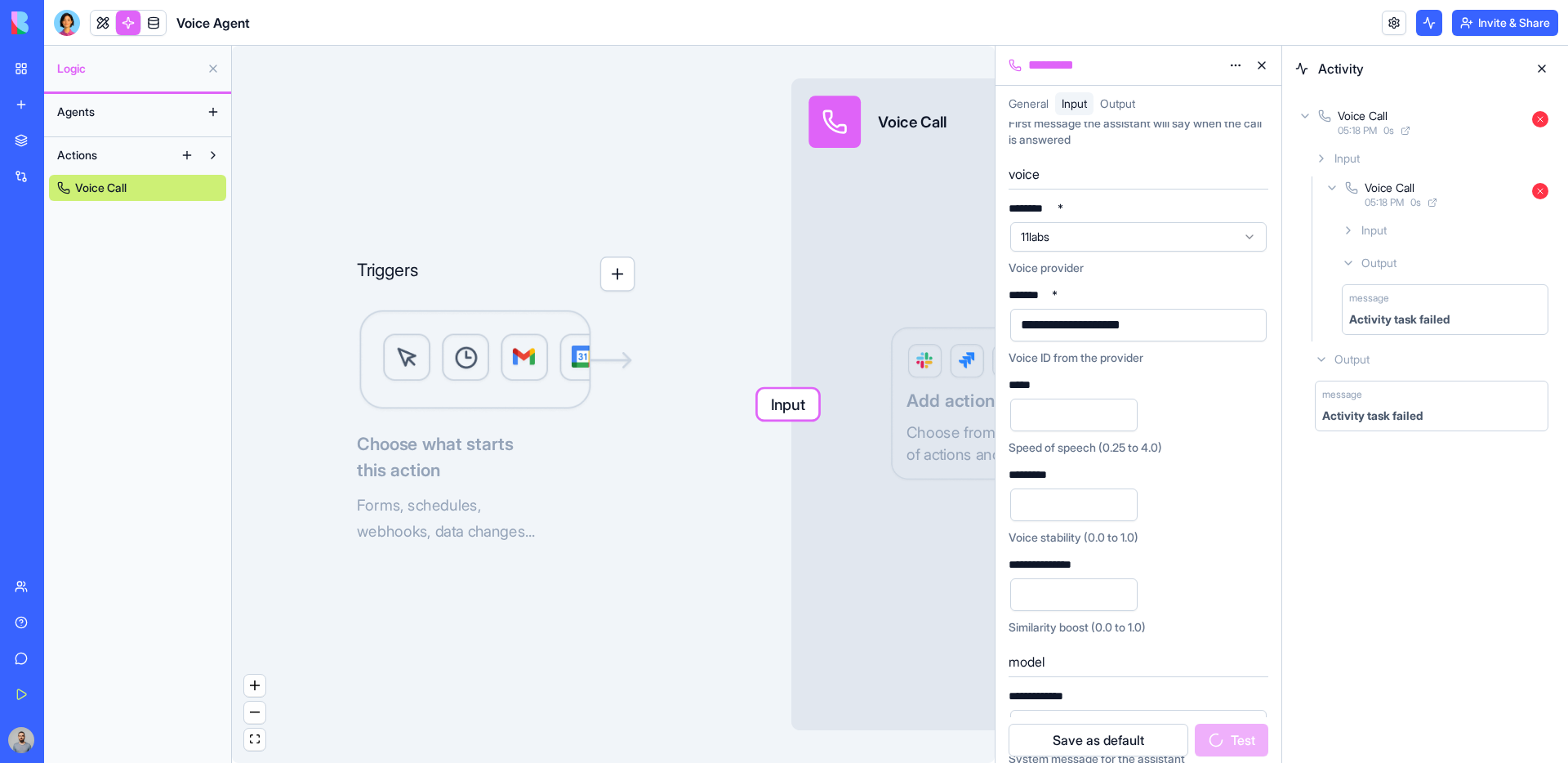
click at [1088, 413] on input "**" at bounding box center [1075, 415] width 128 height 32
click at [1137, 731] on button "Save as default" at bounding box center [1098, 740] width 180 height 32
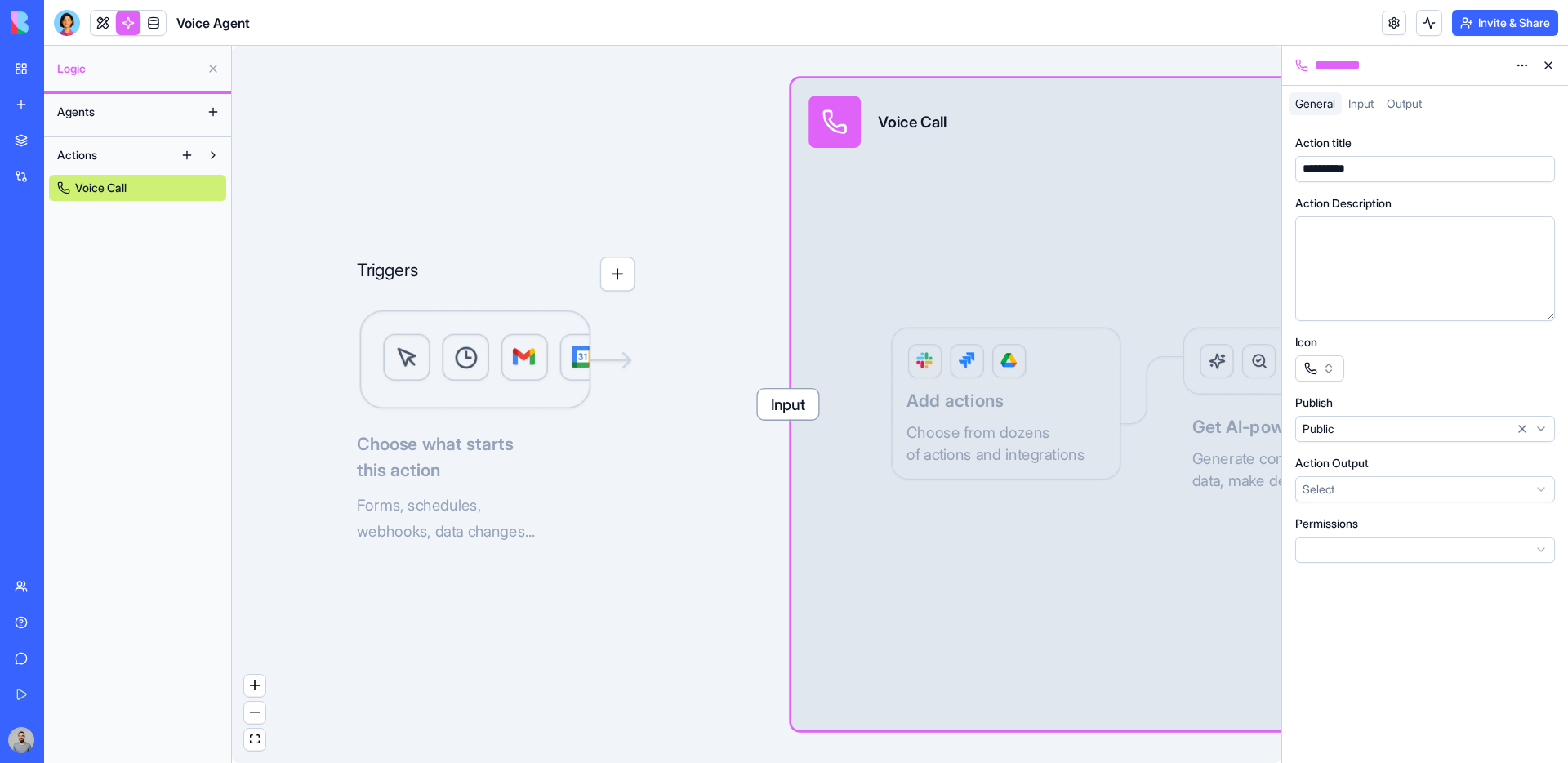
click at [819, 407] on div "Triggers Choose what starts this action Forms, schedules, webhooks, data change…" at bounding box center [757, 404] width 1050 height 717
click at [795, 407] on span "Input" at bounding box center [787, 403] width 61 height 30
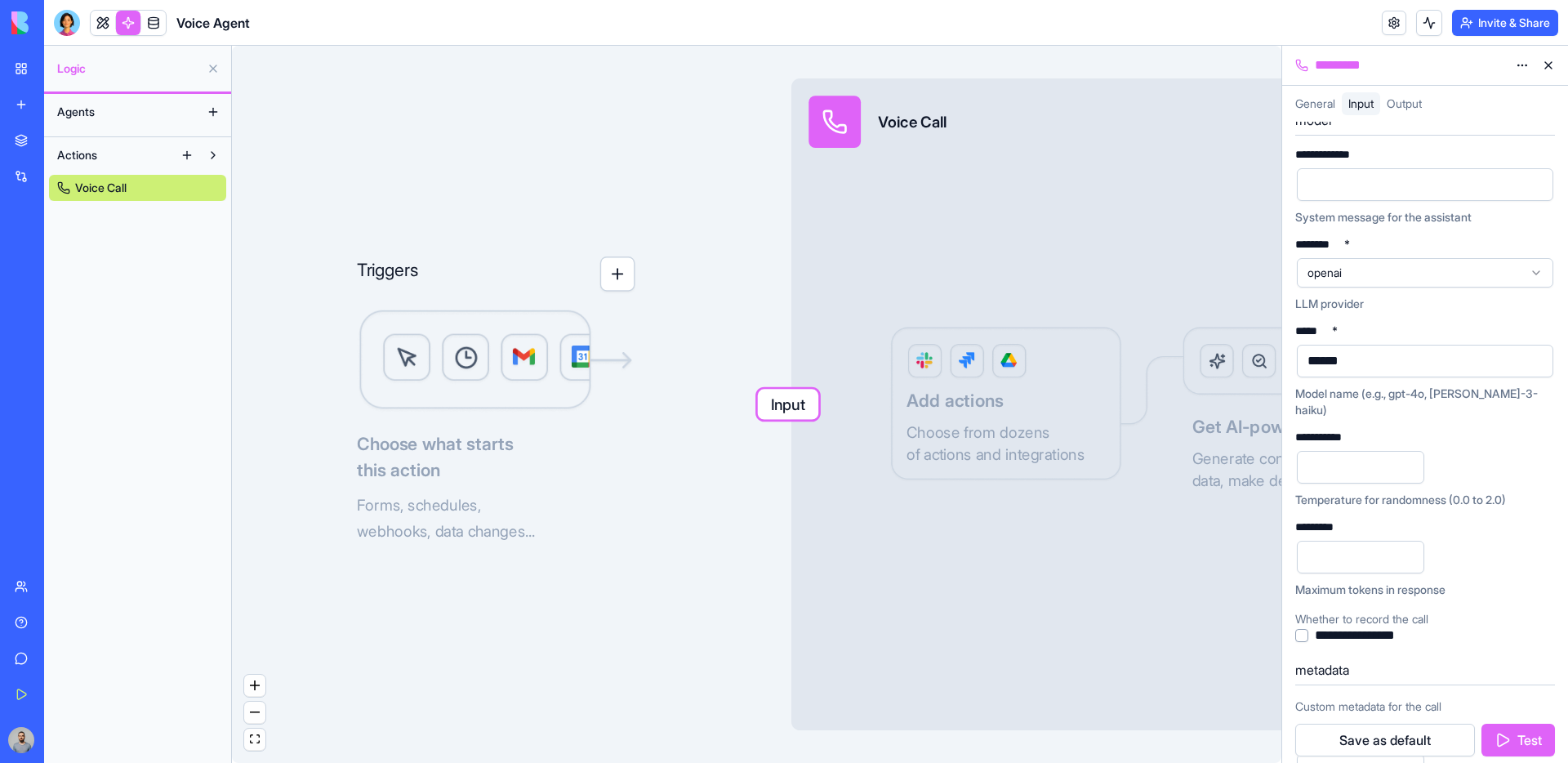
scroll to position [721, 0]
click at [1340, 189] on div at bounding box center [1411, 191] width 217 height 25
click at [1501, 731] on button "Test" at bounding box center [1519, 740] width 73 height 32
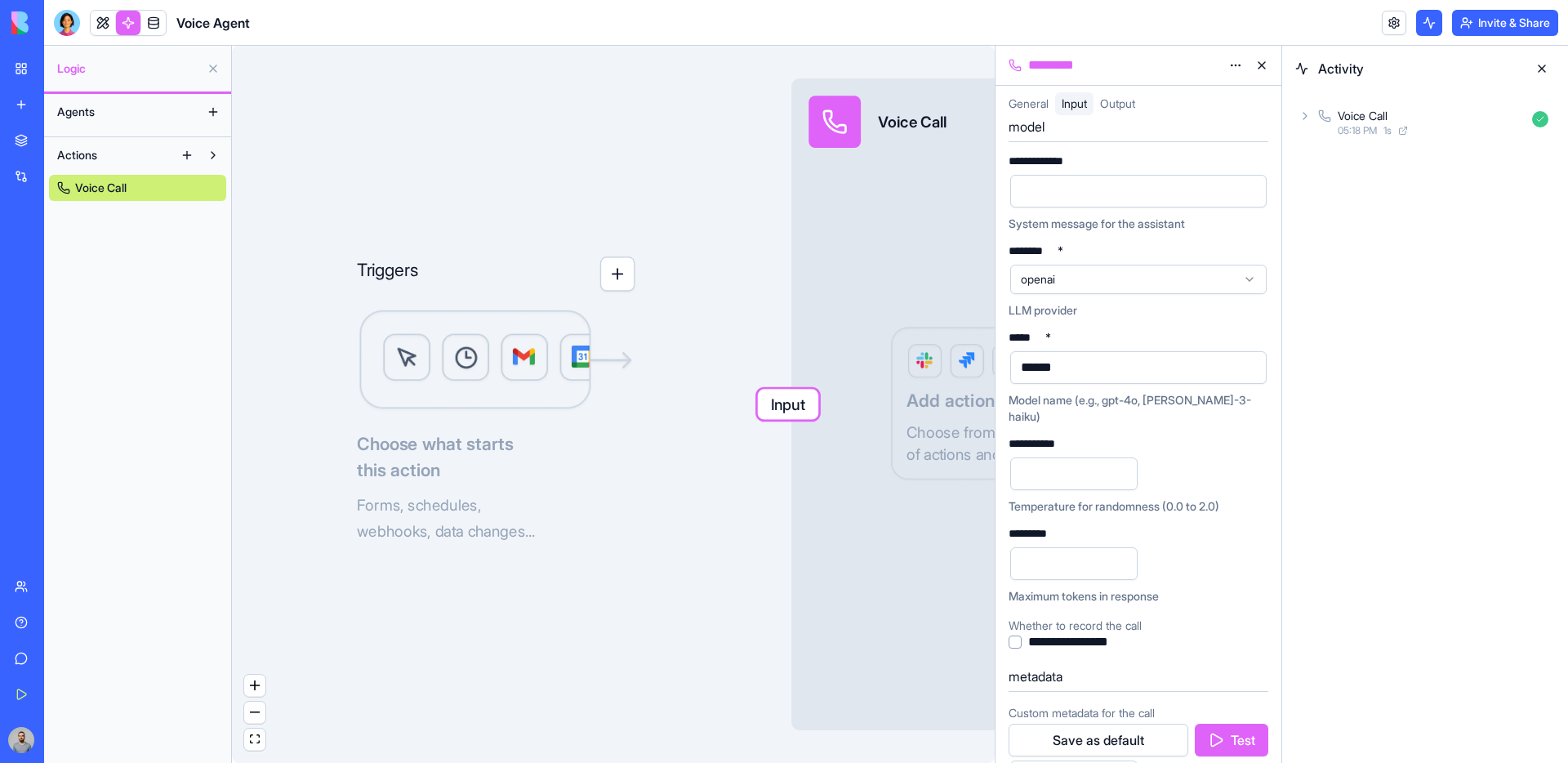
click at [1248, 192] on button "button" at bounding box center [1250, 191] width 26 height 26
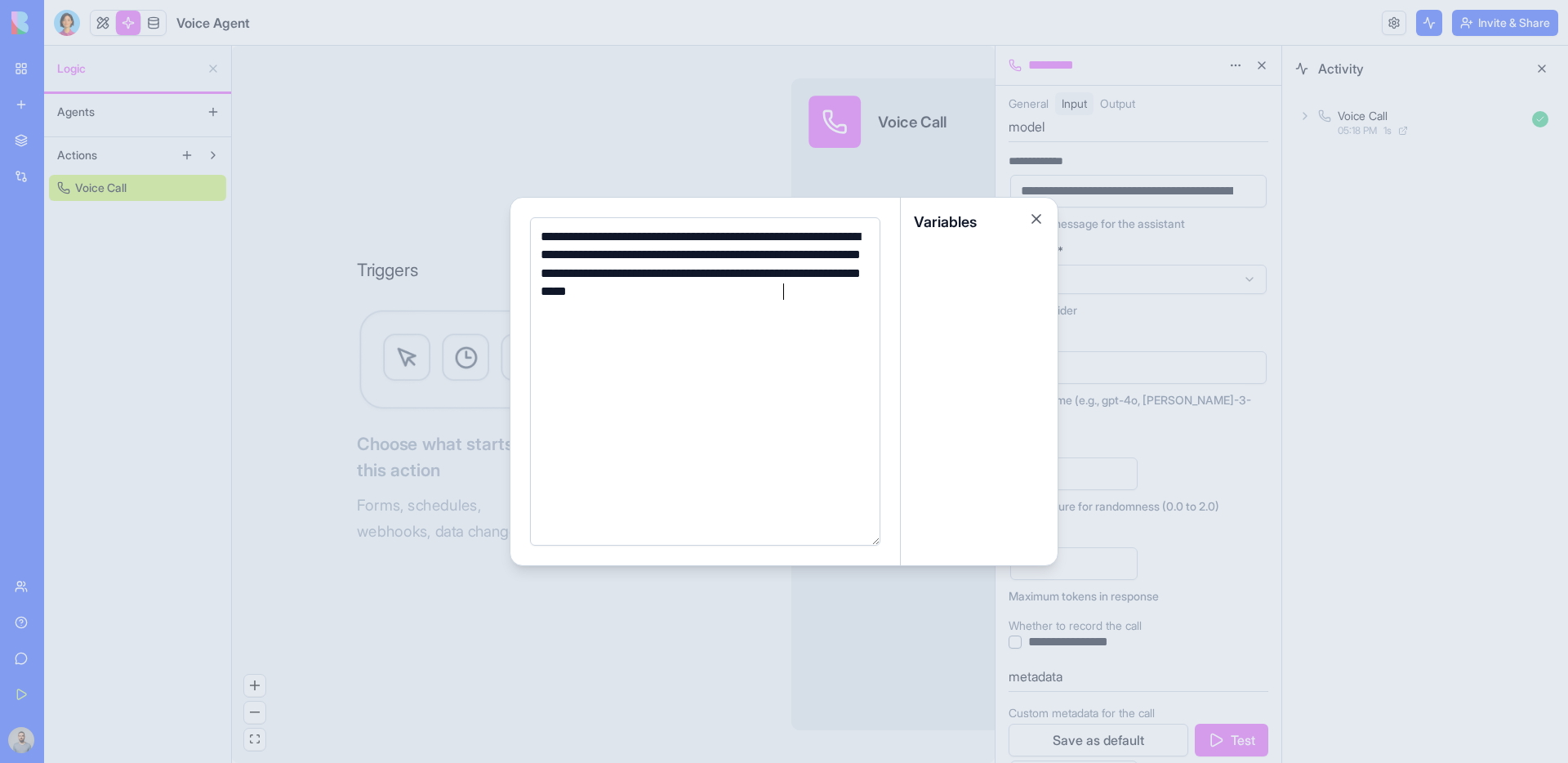
click at [784, 436] on div "**********" at bounding box center [703, 381] width 334 height 307
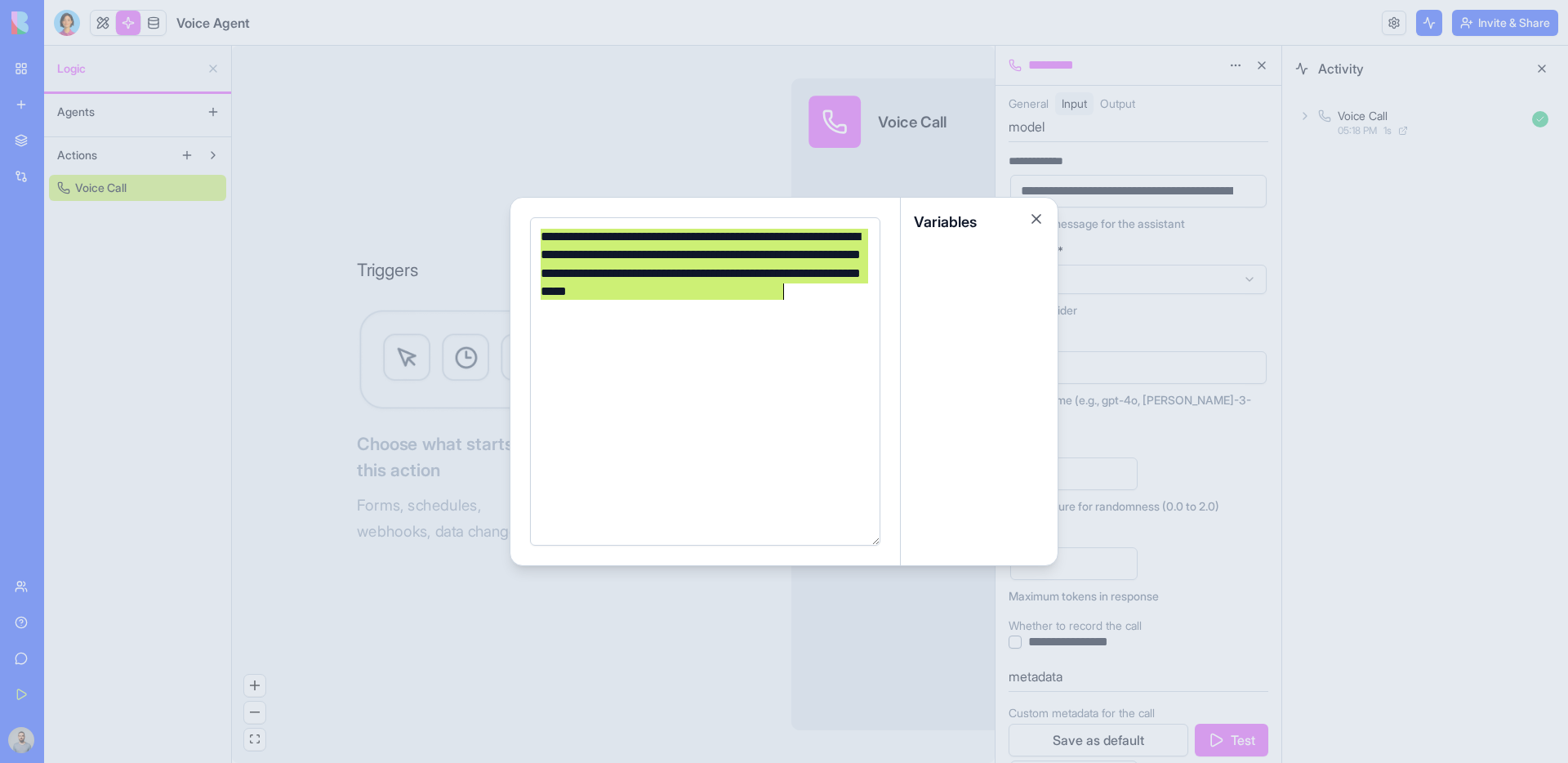
copy div "**********"
click at [1459, 335] on div at bounding box center [784, 381] width 1568 height 763
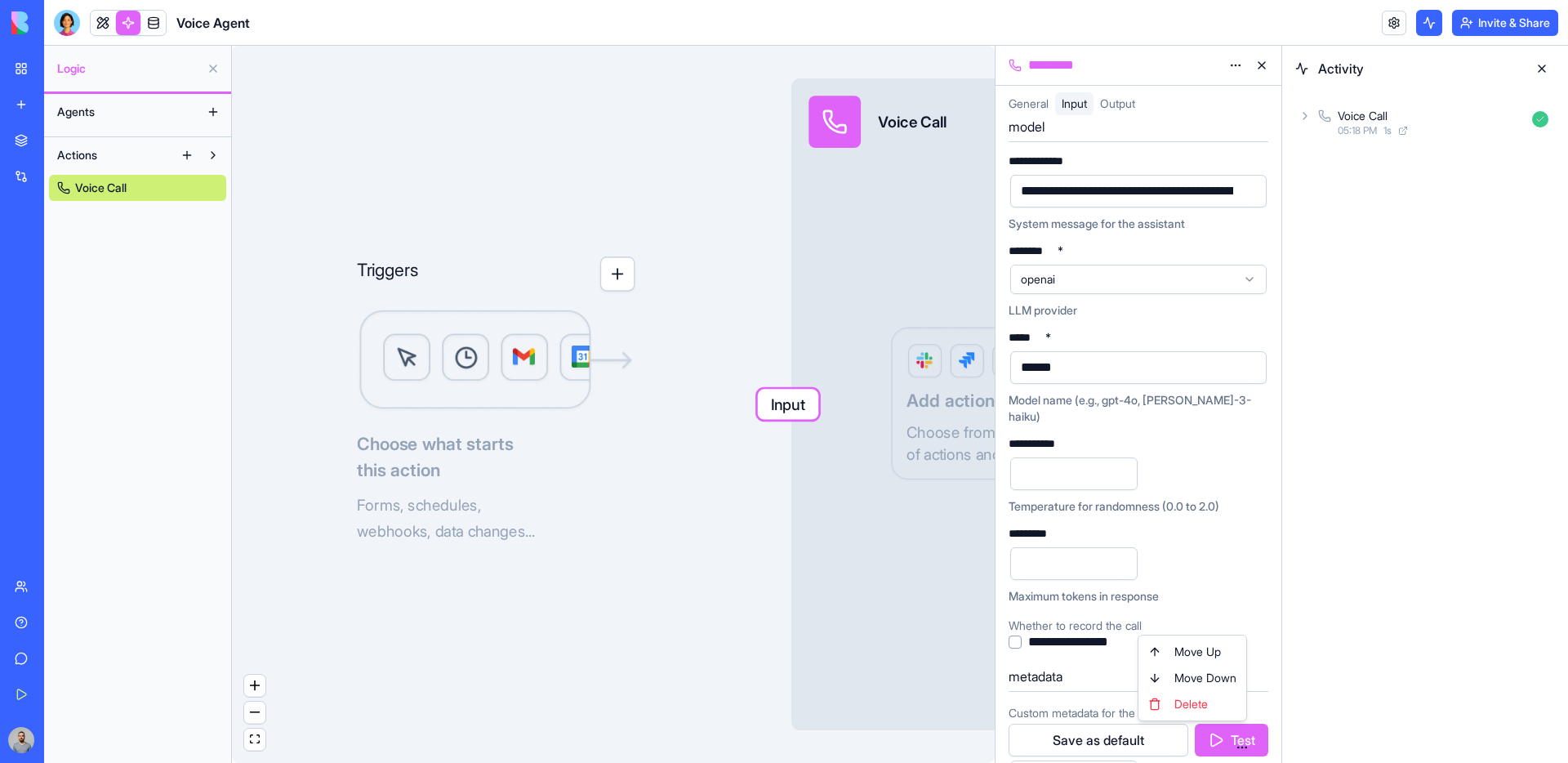
click at [1242, 731] on html "**********" at bounding box center [784, 381] width 1568 height 763
click at [1254, 741] on html "**********" at bounding box center [784, 381] width 1568 height 763
click at [1248, 749] on button "Test" at bounding box center [1231, 740] width 73 height 32
click at [101, 31] on link at bounding box center [102, 22] width 25 height 25
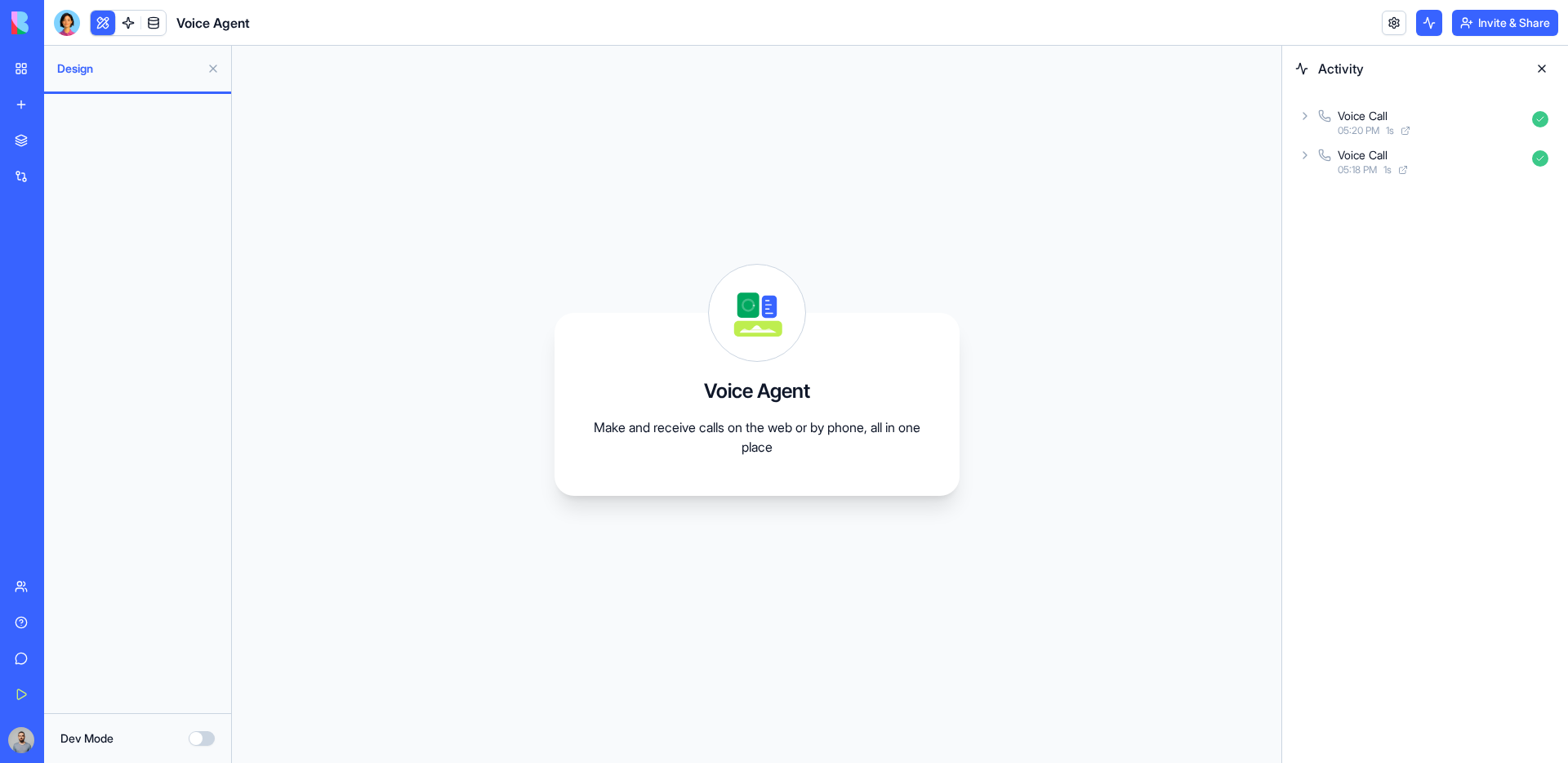
click at [61, 63] on div "My Workspace" at bounding box center [49, 68] width 21 height 16
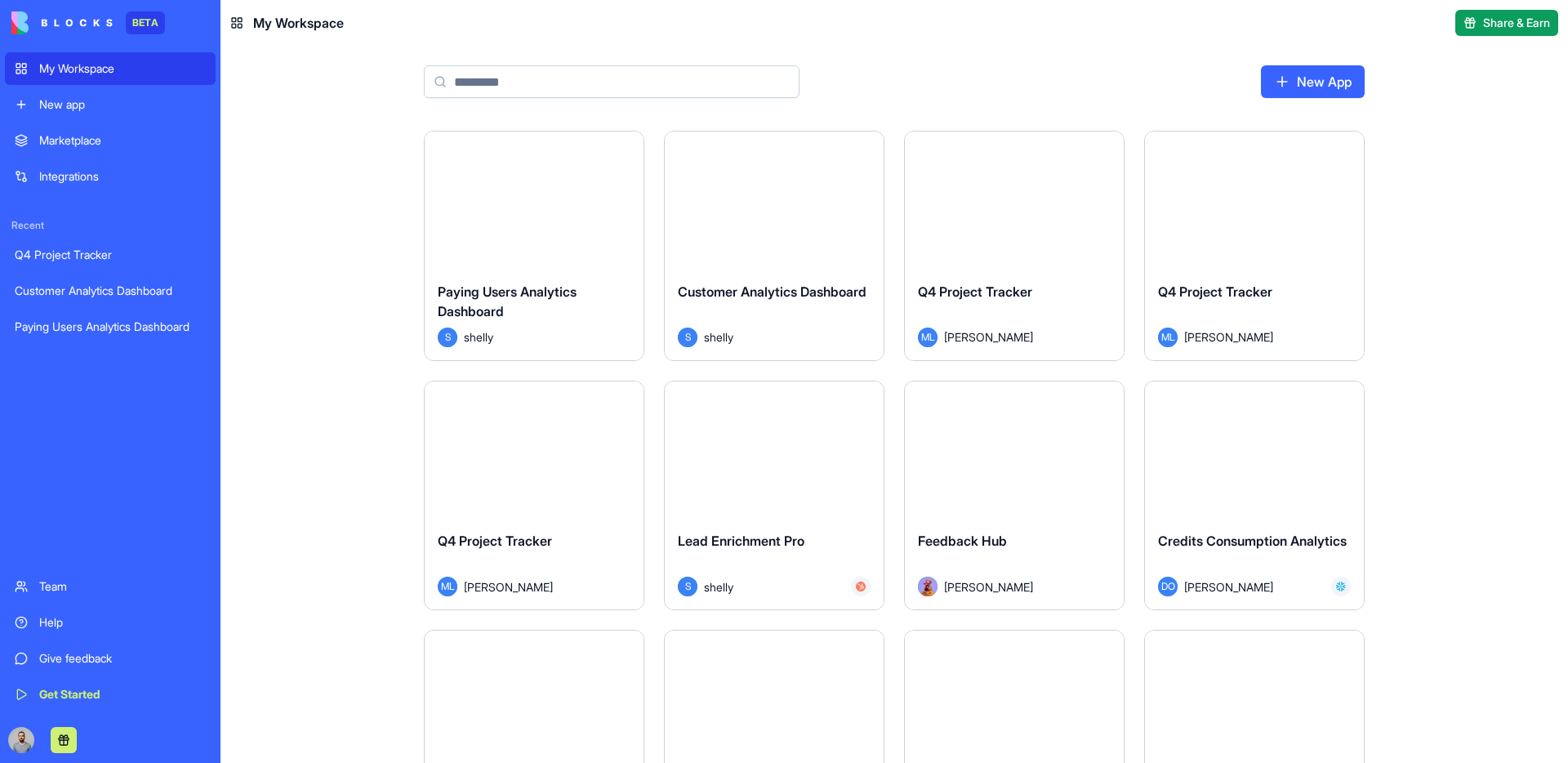
click at [525, 210] on button "Launch" at bounding box center [534, 200] width 123 height 32
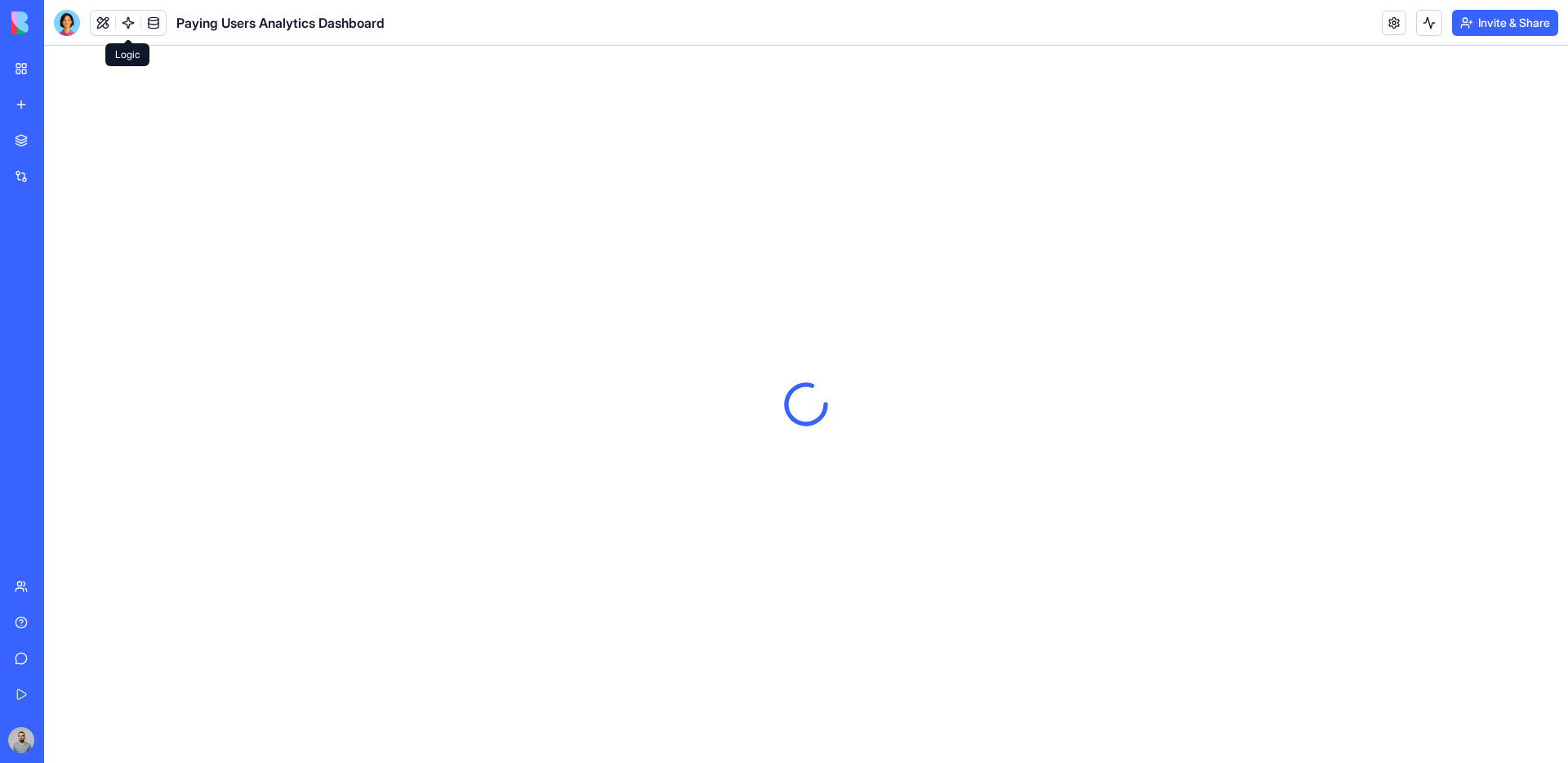
click at [124, 17] on link at bounding box center [128, 22] width 25 height 25
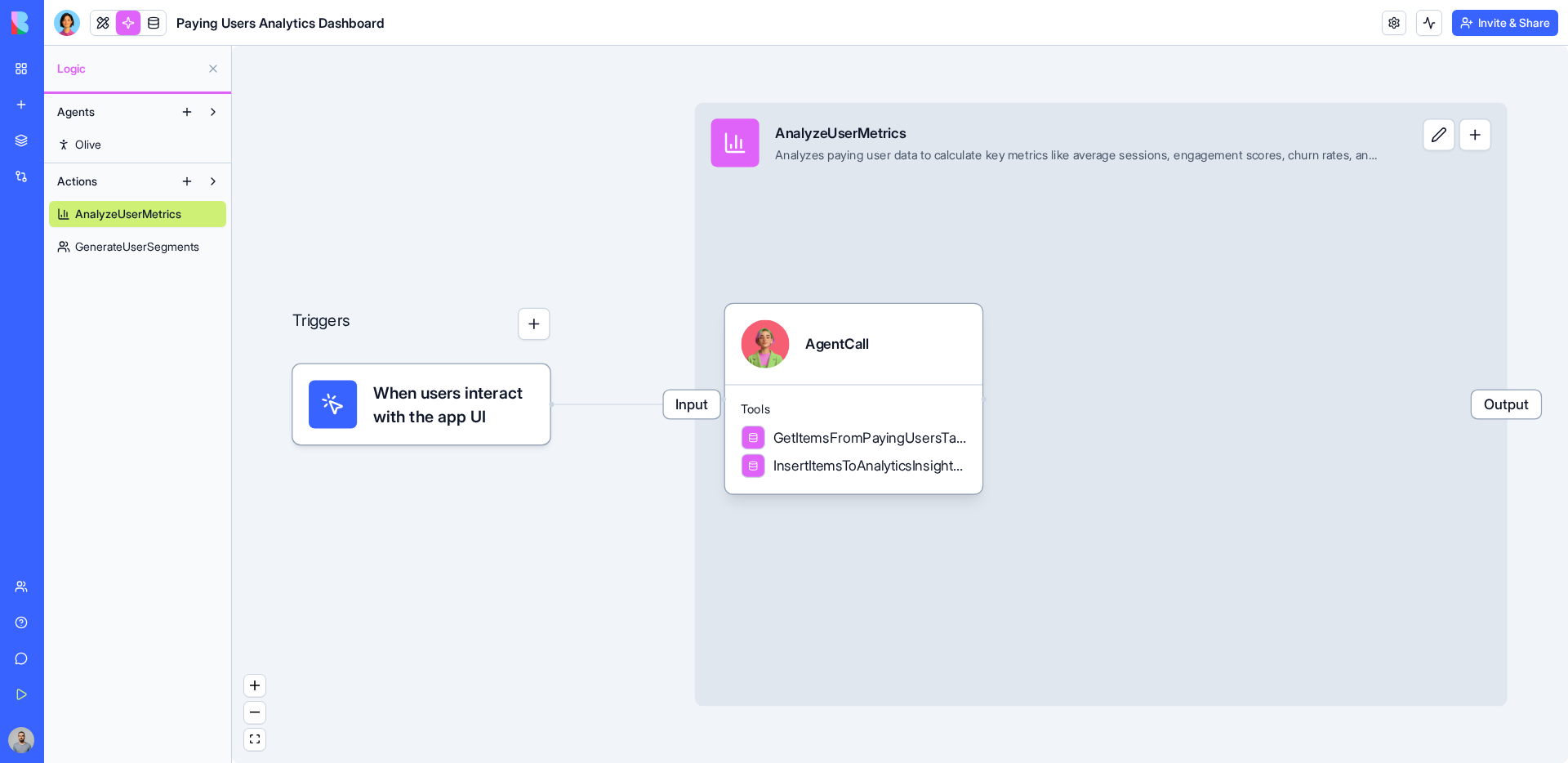
click at [115, 147] on link "Olive" at bounding box center [138, 144] width 177 height 26
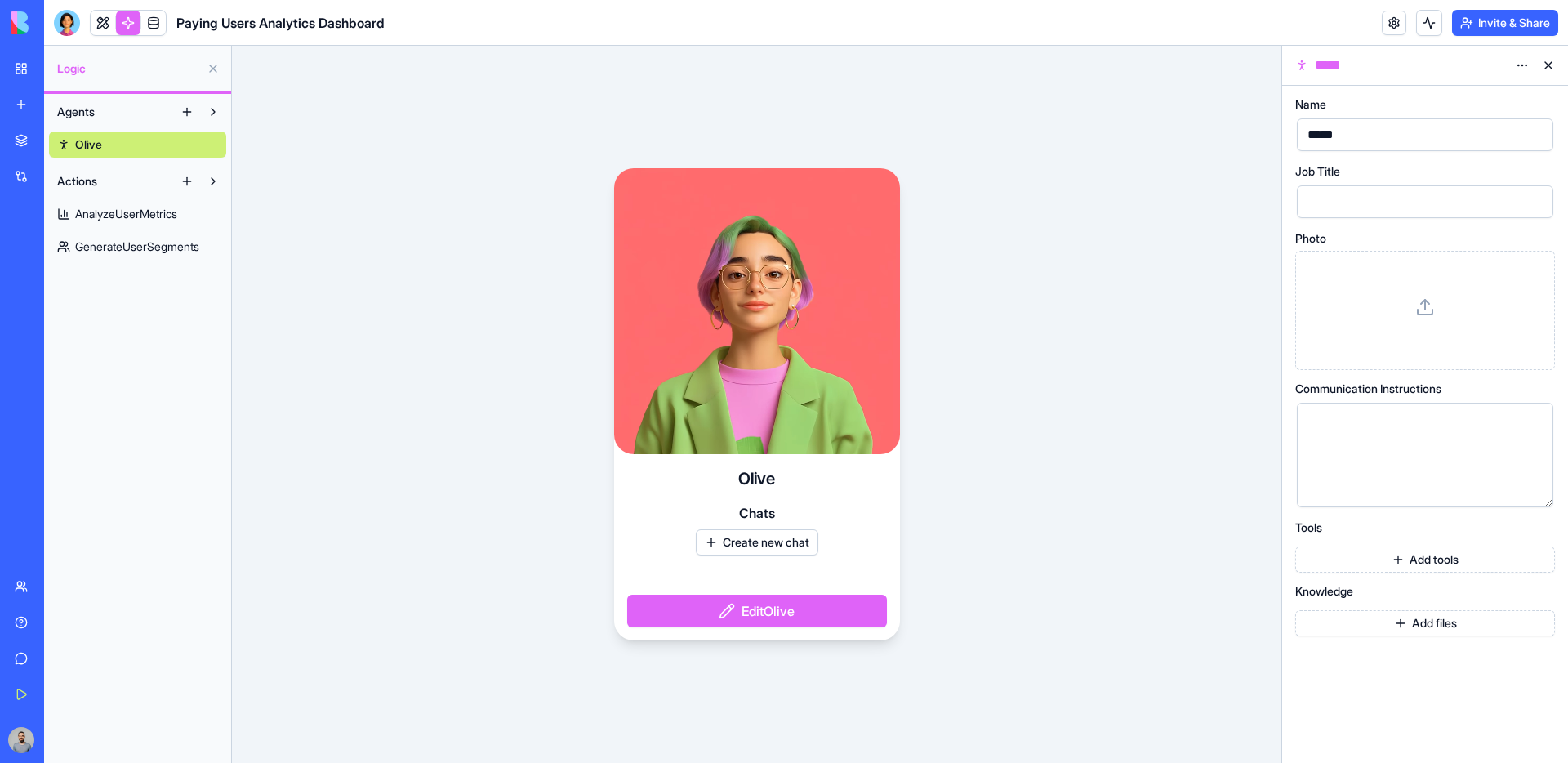
click at [766, 547] on button "Create new chat" at bounding box center [758, 542] width 123 height 26
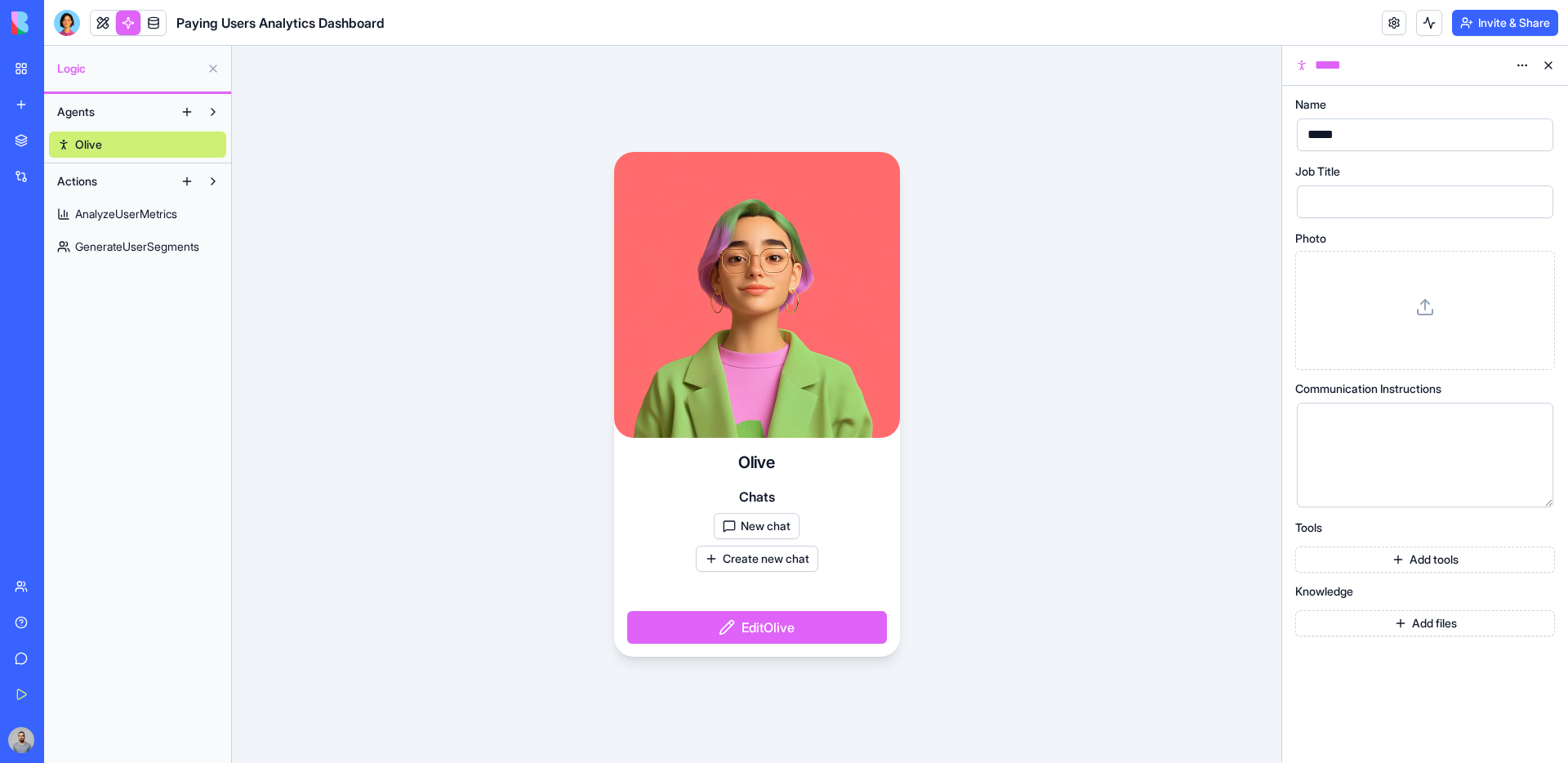
click at [772, 529] on button "New chat" at bounding box center [757, 526] width 86 height 26
click at [735, 525] on button "New chat" at bounding box center [757, 526] width 86 height 26
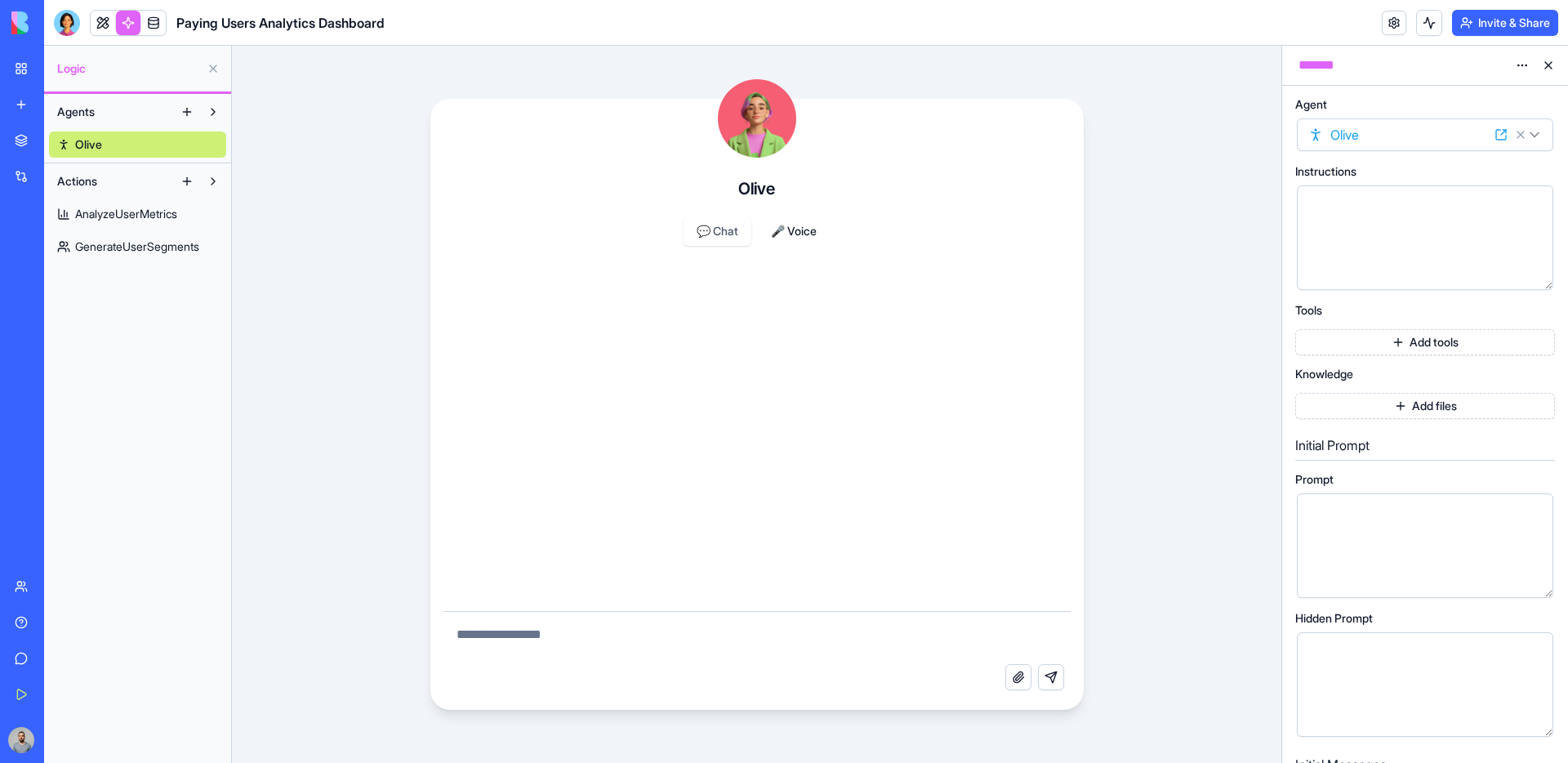
click at [868, 311] on div at bounding box center [757, 436] width 627 height 348
click at [777, 233] on button "🎤 Voice" at bounding box center [793, 231] width 72 height 30
click at [1346, 239] on div at bounding box center [1411, 238] width 217 height 84
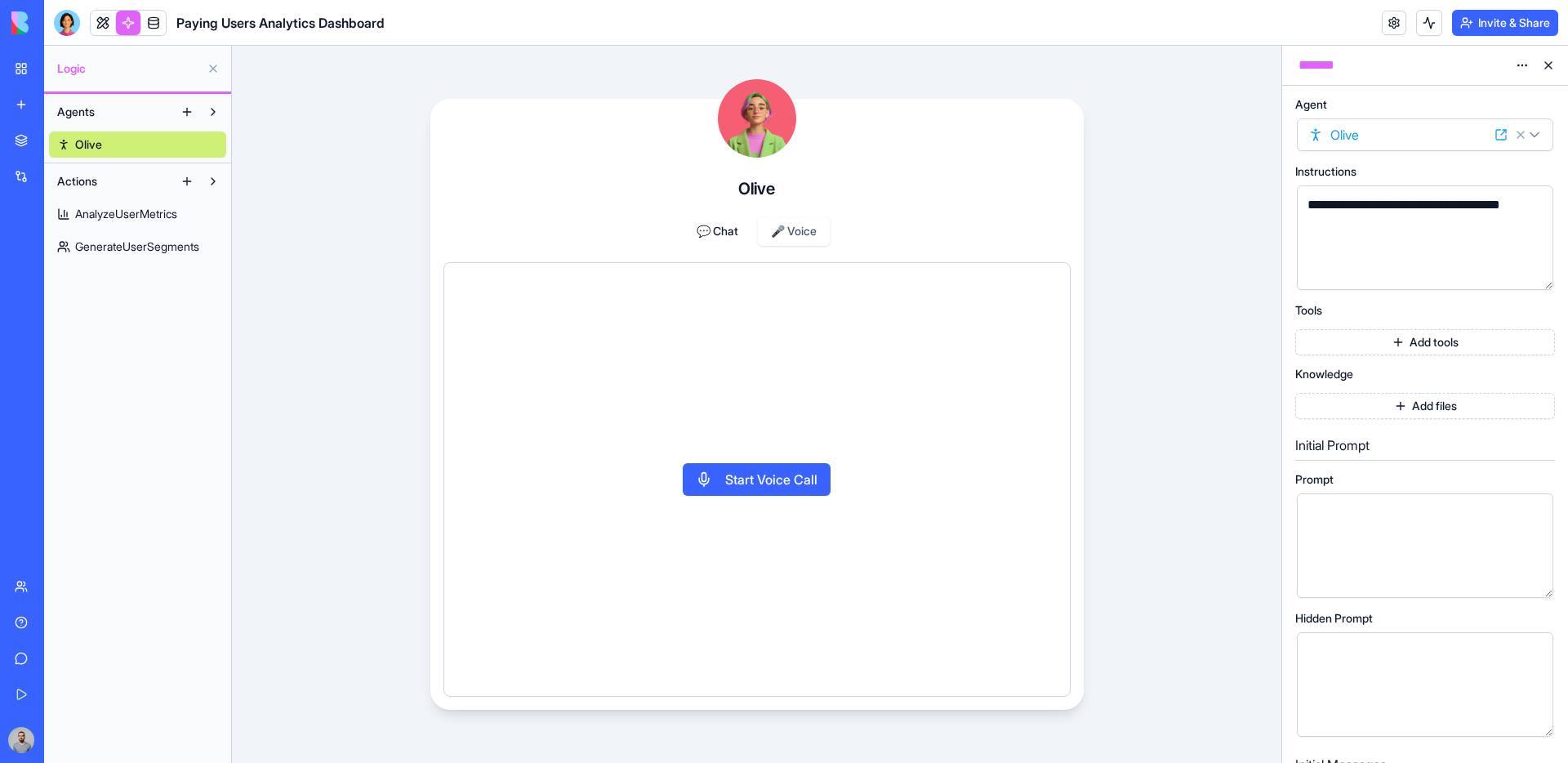
click at [810, 468] on button "Start Voice Call" at bounding box center [756, 479] width 147 height 32
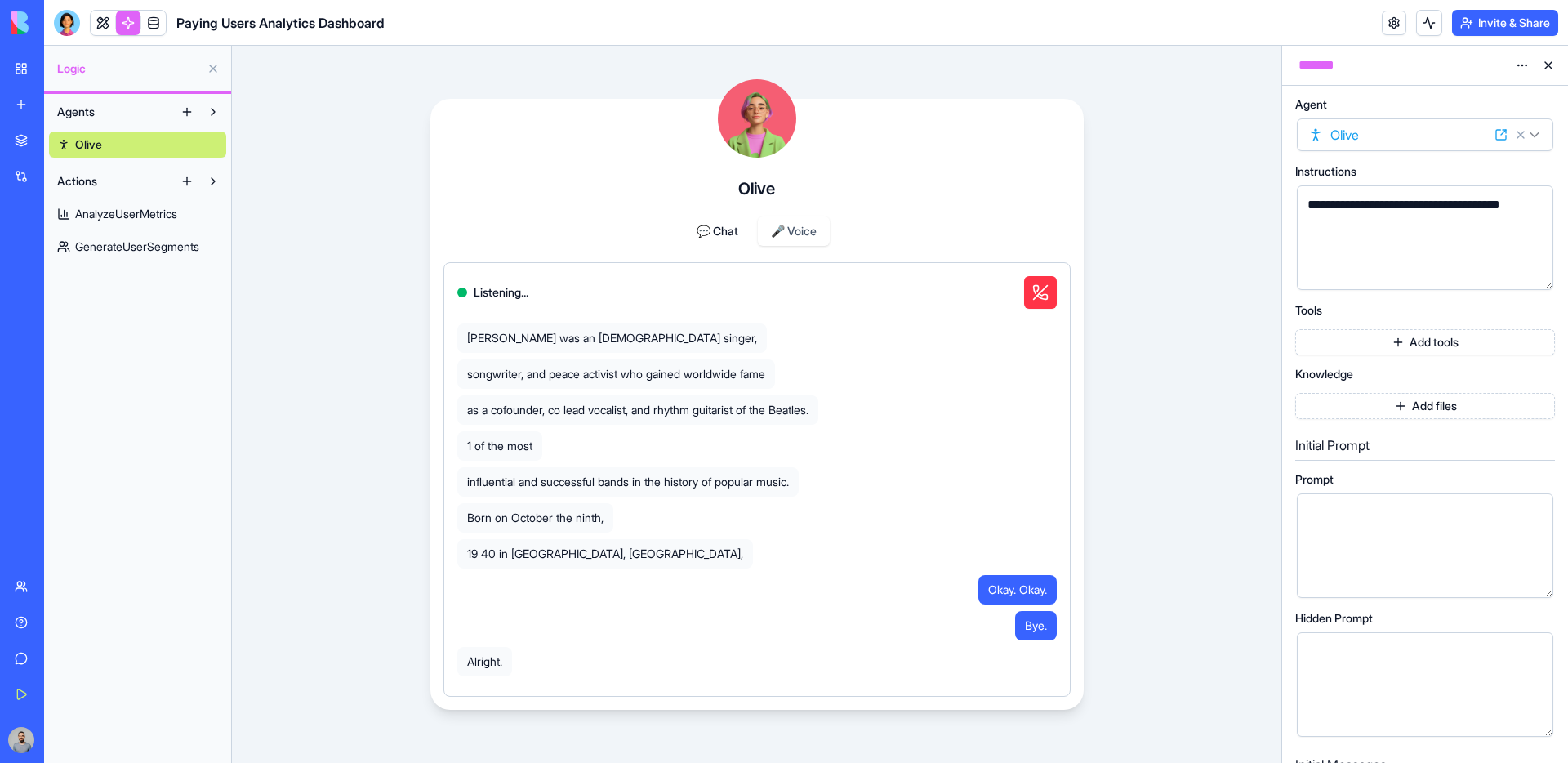
scroll to position [538, 0]
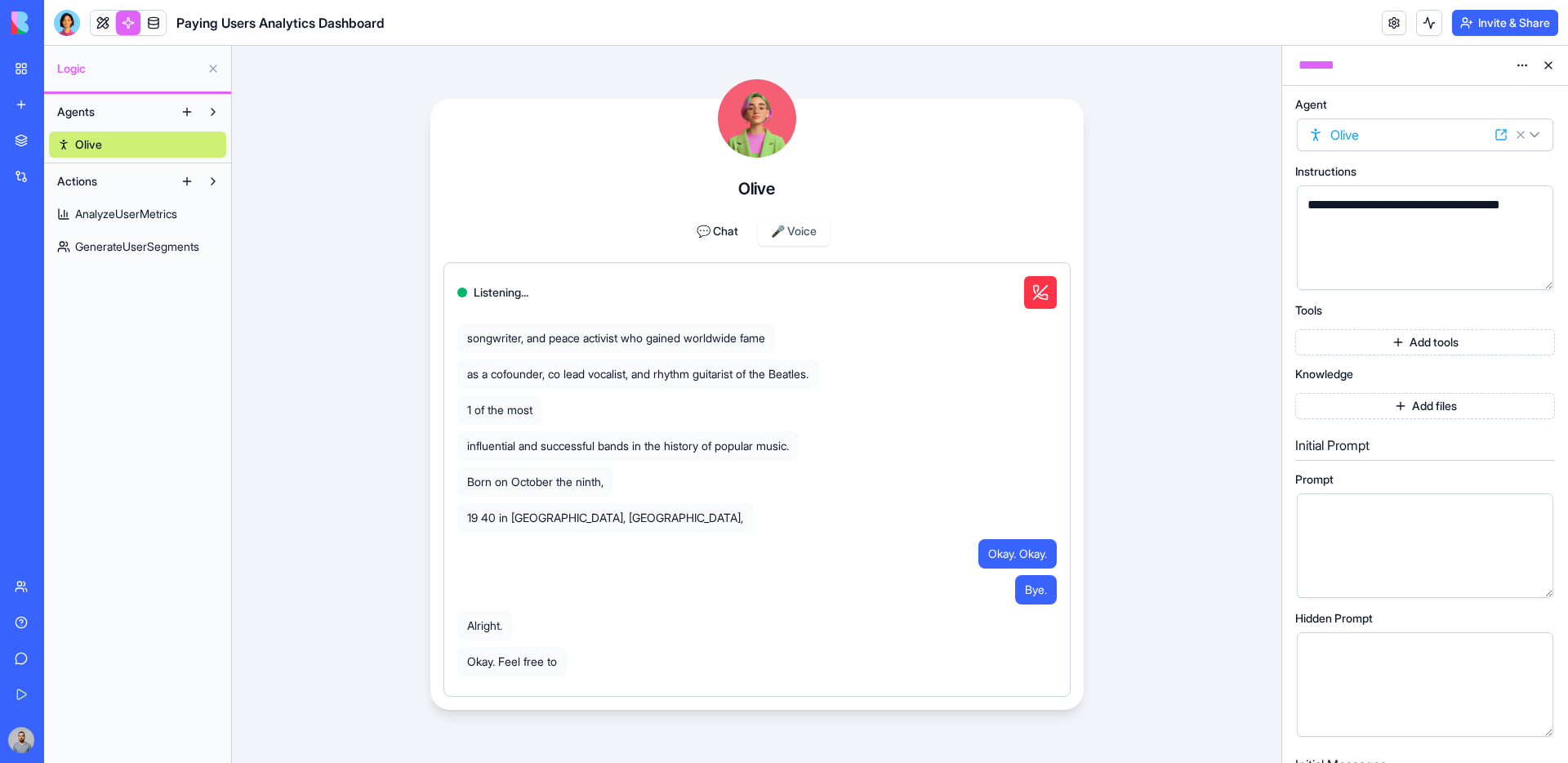
drag, startPoint x: 1034, startPoint y: 304, endPoint x: 1040, endPoint y: 281, distance: 23.8
click at [1040, 281] on button "End Call" at bounding box center [1041, 292] width 32 height 32
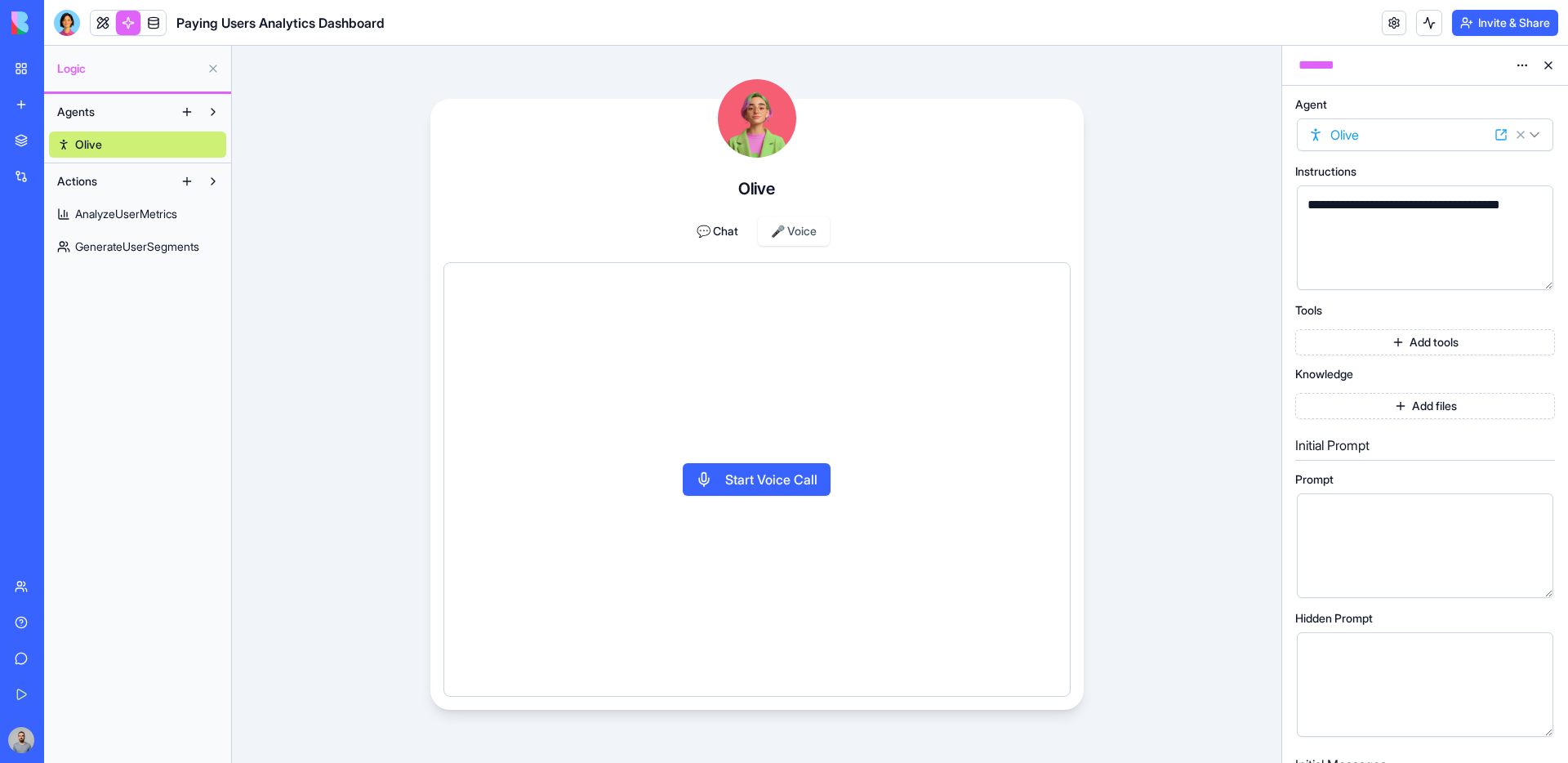
click at [1357, 250] on div "**********" at bounding box center [1411, 238] width 217 height 84
click at [700, 238] on button "💬 Chat" at bounding box center [718, 231] width 68 height 30
